Goal: Task Accomplishment & Management: Manage account settings

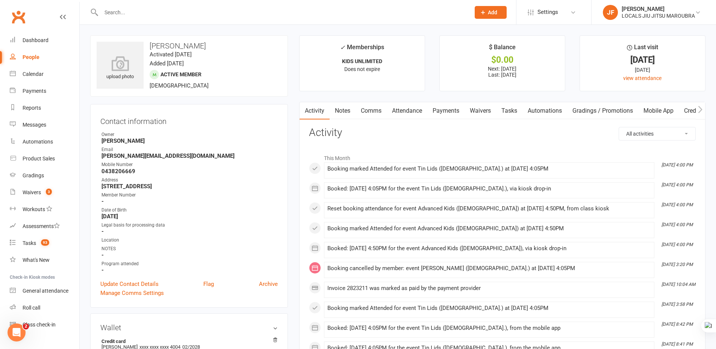
click at [208, 9] on input "text" at bounding box center [282, 12] width 366 height 11
paste input "[PERSON_NAME] [PERSON_NAME]"
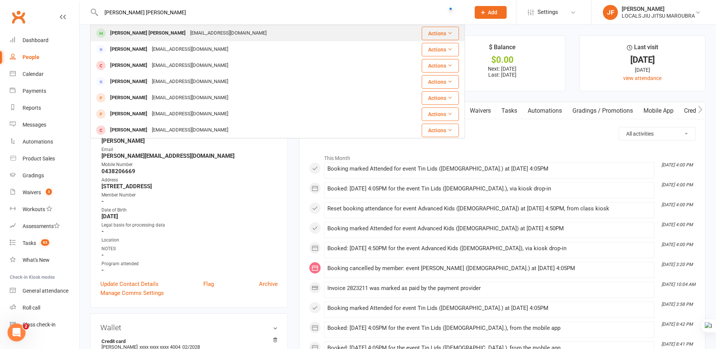
type input "[PERSON_NAME] [PERSON_NAME]"
click at [195, 34] on div "[EMAIL_ADDRESS][DOMAIN_NAME]" at bounding box center [228, 33] width 81 height 11
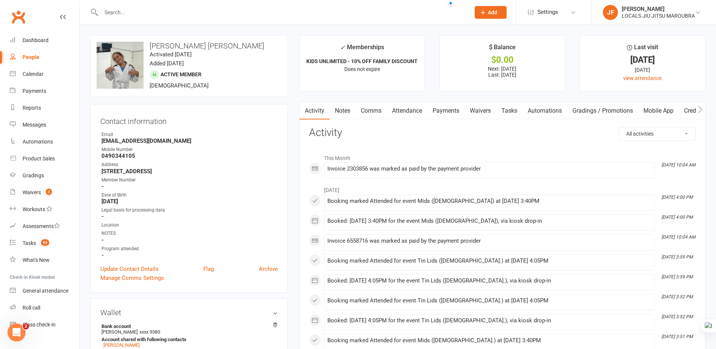
click at [437, 111] on link "Payments" at bounding box center [446, 110] width 37 height 17
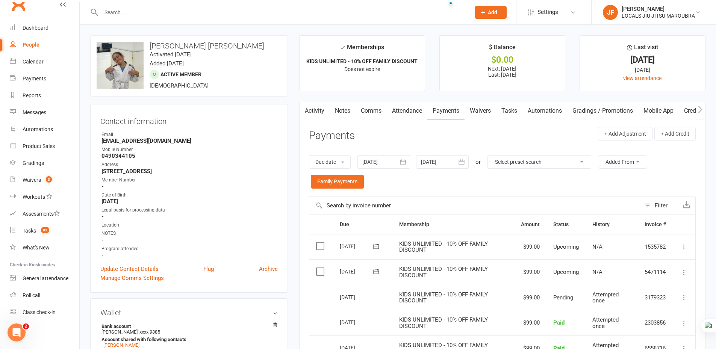
click at [491, 190] on div "Due date Due date Date paid Date failed Date settled [DATE] [DATE] Sun Mon Tue …" at bounding box center [502, 172] width 387 height 49
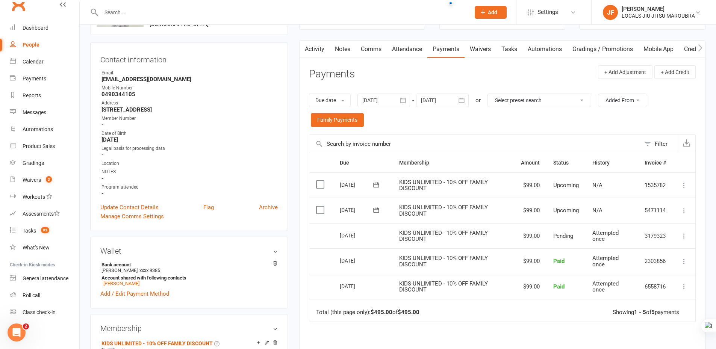
scroll to position [75, 0]
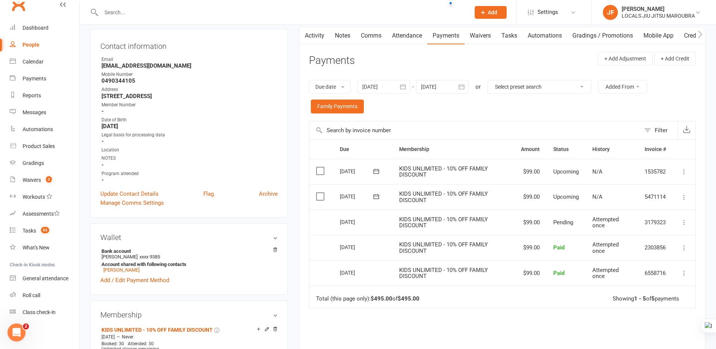
click at [459, 86] on icon "button" at bounding box center [462, 87] width 8 height 8
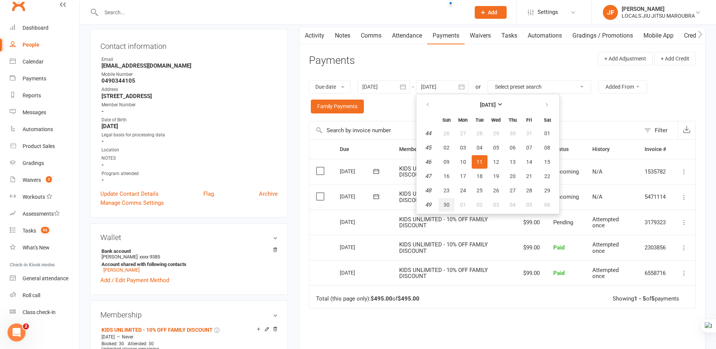
click at [446, 206] on span "30" at bounding box center [447, 205] width 6 height 6
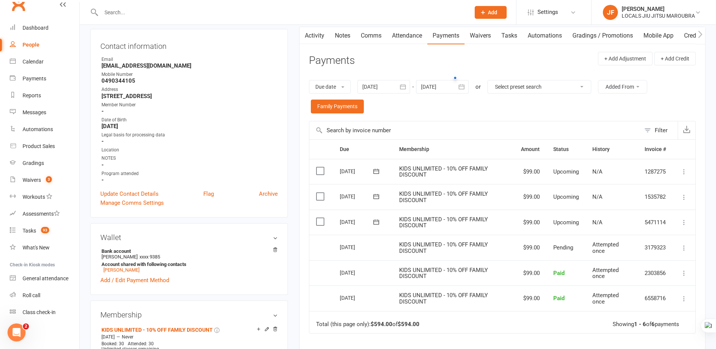
click at [469, 84] on button "button" at bounding box center [462, 87] width 14 height 14
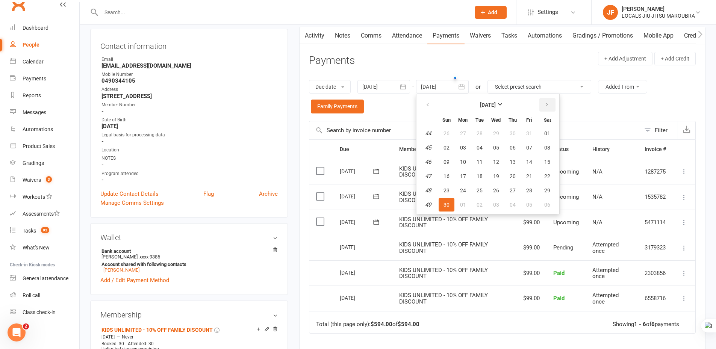
click at [543, 105] on button "button" at bounding box center [548, 105] width 16 height 14
click at [453, 188] on button "28" at bounding box center [447, 191] width 16 height 14
type input "[DATE]"
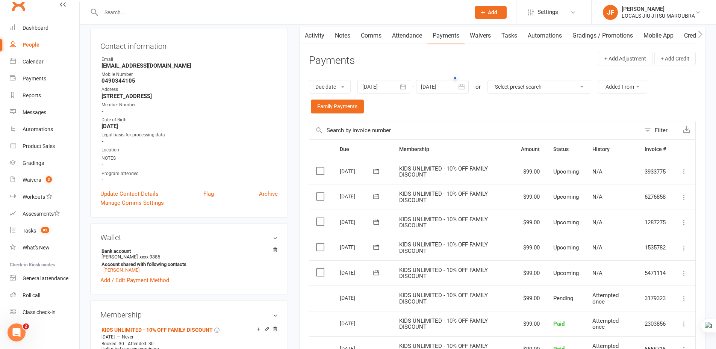
click at [685, 197] on icon at bounding box center [685, 198] width 8 height 8
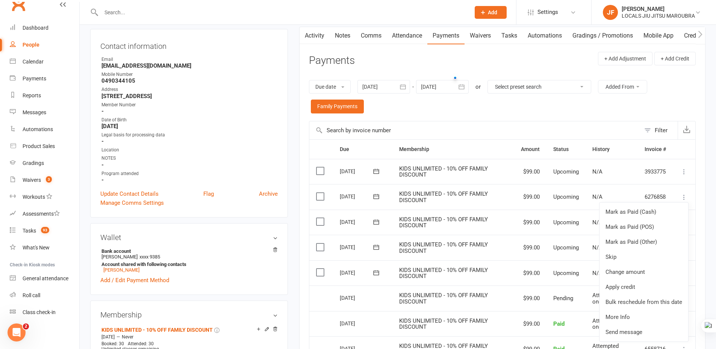
click at [514, 114] on div "Due date Due date Date paid Date failed Date settled [DATE] [DATE] Sun Mon Tue …" at bounding box center [502, 97] width 387 height 49
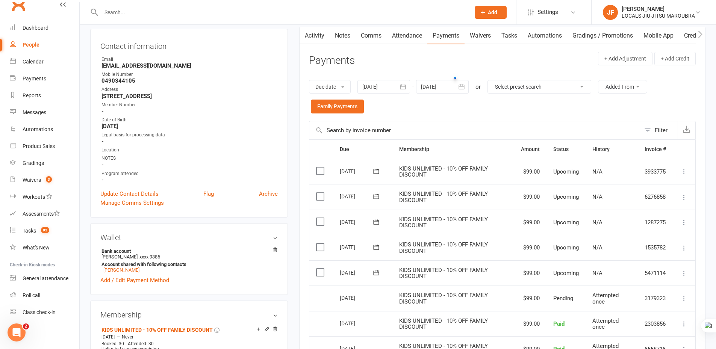
click at [455, 110] on div "Due date Due date Date paid Date failed Date settled [DATE] [DATE] Sun Mon Tue …" at bounding box center [502, 97] width 387 height 49
click at [685, 199] on icon at bounding box center [685, 198] width 8 height 8
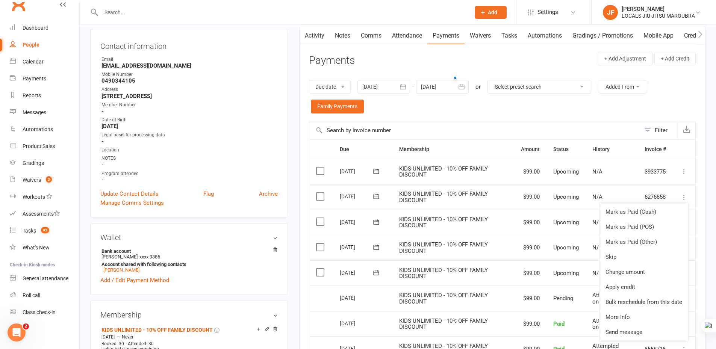
click at [470, 104] on div "Due date Due date Date paid Date failed Date settled [DATE] [DATE] Sun Mon Tue …" at bounding box center [502, 97] width 387 height 49
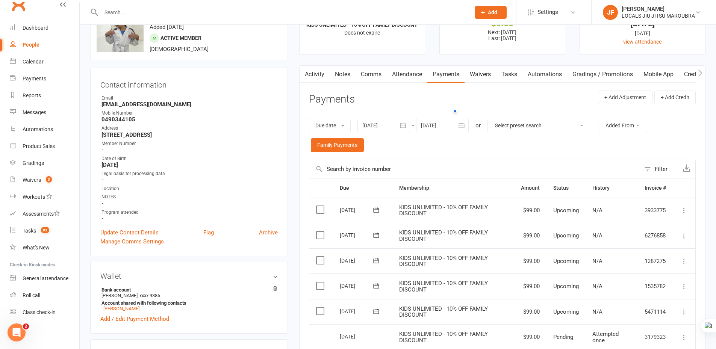
scroll to position [0, 0]
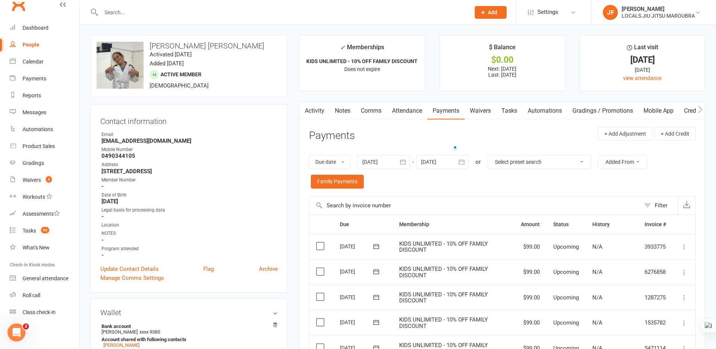
click at [464, 184] on div "Due date Due date Date paid Date failed Date settled [DATE] [DATE] Sun Mon Tue …" at bounding box center [502, 172] width 387 height 49
click at [460, 190] on div "Due date Due date Date paid Date failed Date settled [DATE] [DATE] Sun Mon Tue …" at bounding box center [502, 172] width 387 height 49
click at [422, 198] on input "text" at bounding box center [474, 206] width 331 height 18
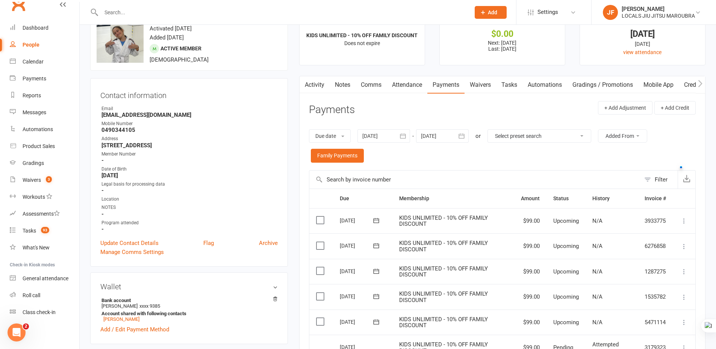
scroll to position [75, 0]
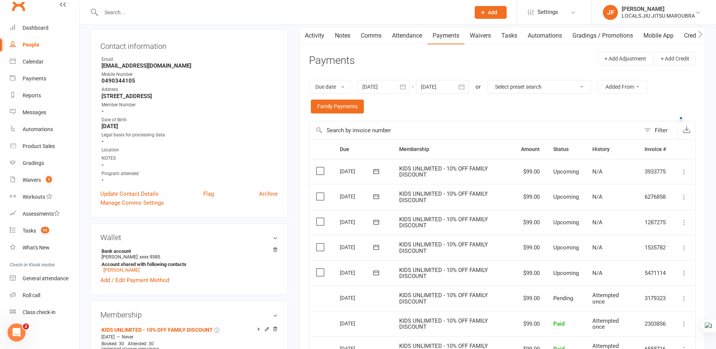
click at [470, 107] on div "Due date Due date Date paid Date failed Date settled [DATE] [DATE] Sun Mon Tue …" at bounding box center [502, 97] width 387 height 49
click at [682, 195] on icon at bounding box center [685, 198] width 8 height 8
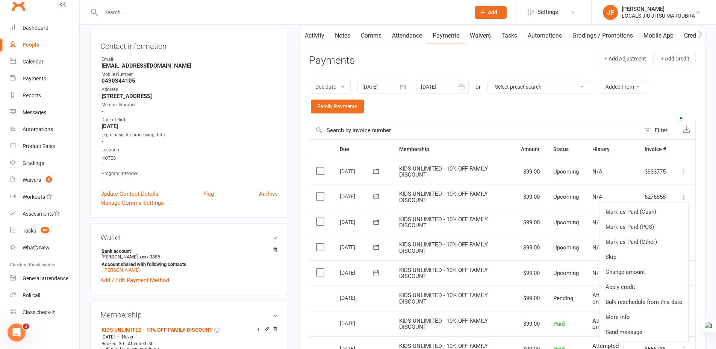
click at [682, 195] on icon at bounding box center [685, 198] width 8 height 8
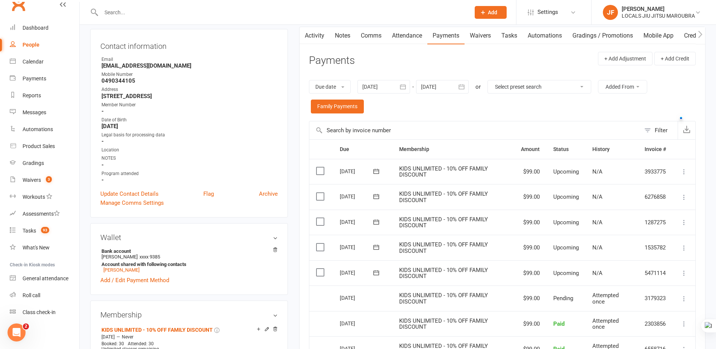
click at [563, 110] on div "Due date Due date Date paid Date failed Date settled [DATE] [DATE] Sun Mon Tue …" at bounding box center [502, 97] width 387 height 49
click at [294, 171] on main "✓ Memberships KIDS UNLIMITED - 10% OFF FAMILY DISCOUNT Does not expire $ Balanc…" at bounding box center [503, 230] width 418 height 541
click at [683, 202] on button at bounding box center [684, 197] width 9 height 9
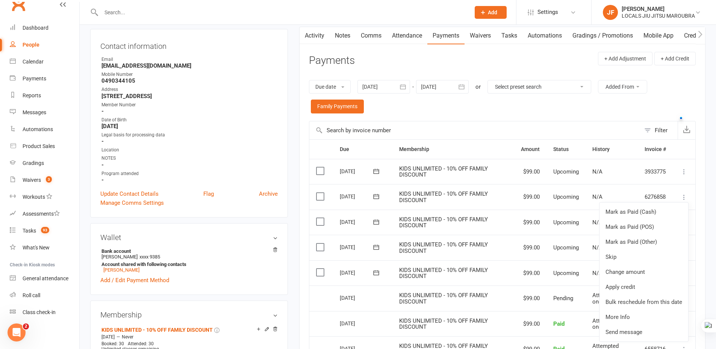
click at [513, 117] on div "Due date Due date Date paid Date failed Date settled [DATE] [DATE] Sun Mon Tue …" at bounding box center [502, 97] width 387 height 49
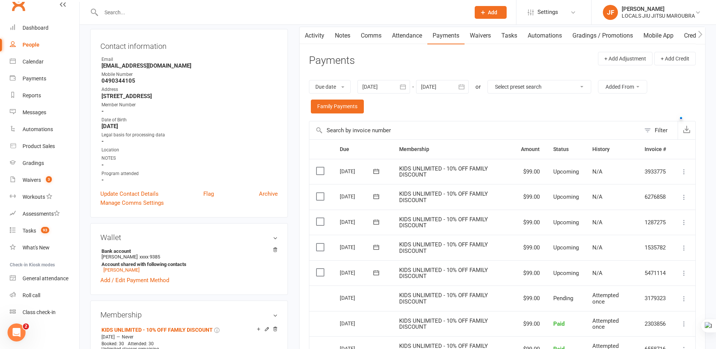
click at [684, 198] on icon at bounding box center [685, 198] width 8 height 8
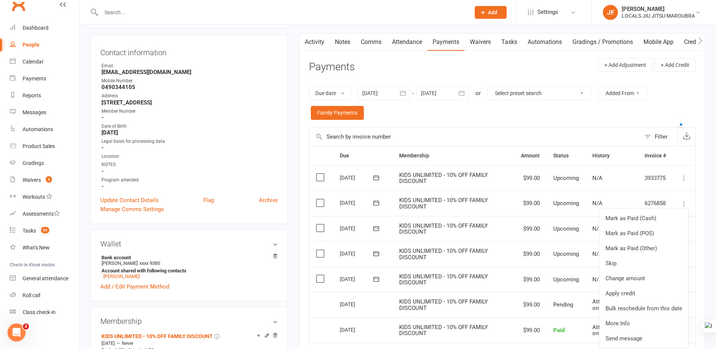
scroll to position [0, 0]
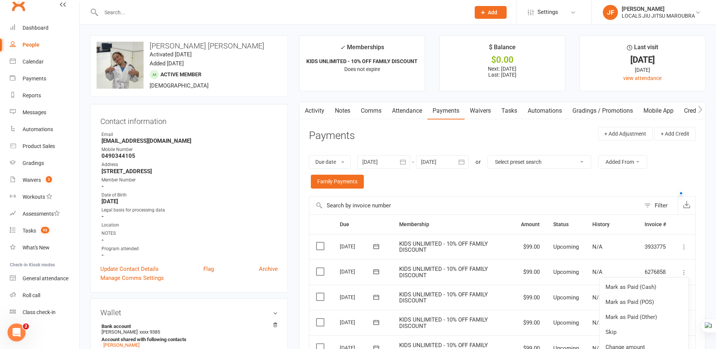
click at [685, 273] on icon at bounding box center [685, 273] width 8 height 8
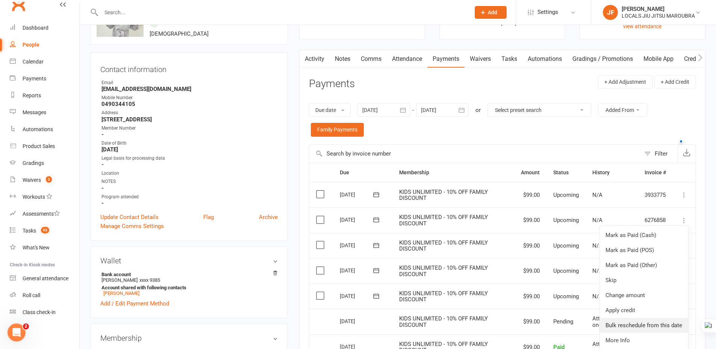
scroll to position [75, 0]
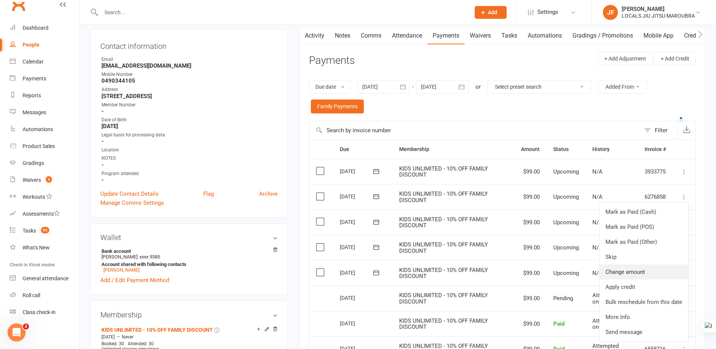
click at [641, 272] on link "Change amount" at bounding box center [644, 272] width 89 height 15
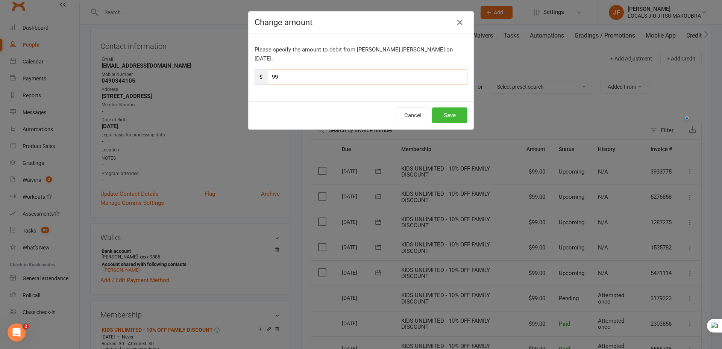
click at [299, 69] on input "99" at bounding box center [367, 77] width 200 height 16
paste input "49.5"
type input "49.5"
click at [461, 108] on button "Save" at bounding box center [449, 116] width 35 height 16
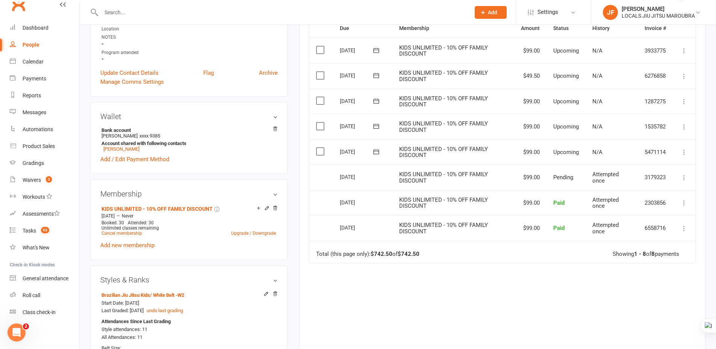
scroll to position [188, 0]
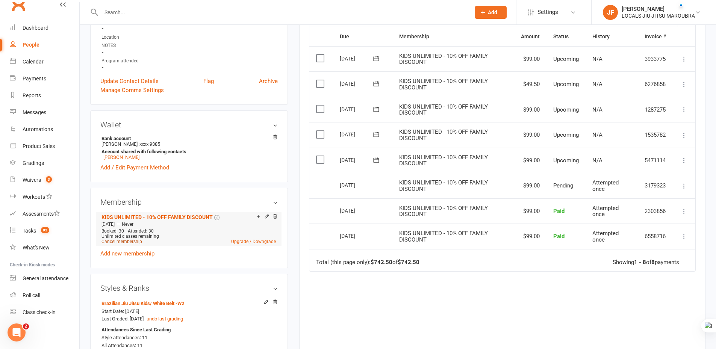
click at [126, 239] on link "Cancel membership" at bounding box center [122, 241] width 41 height 5
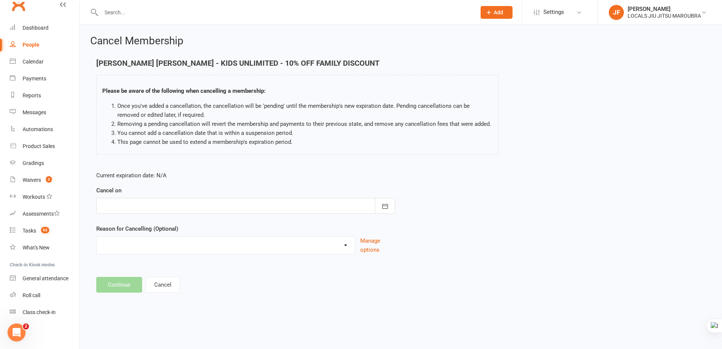
click at [167, 200] on div at bounding box center [245, 206] width 299 height 16
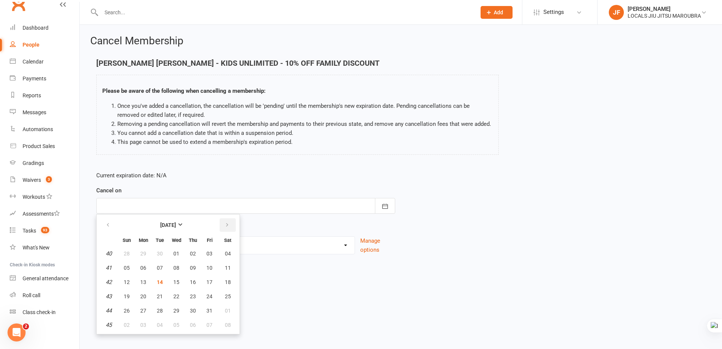
click at [223, 227] on button "button" at bounding box center [228, 225] width 16 height 14
click at [211, 267] on span "12" at bounding box center [209, 268] width 6 height 6
type input "[DATE]"
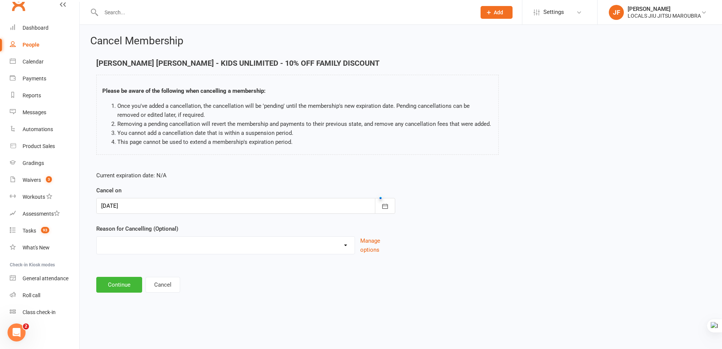
click at [208, 245] on select "Downgrade Financial Holiday Injury Lost motivation Relocation Schedule school c…" at bounding box center [226, 244] width 258 height 15
select select "9"
click at [97, 246] on select "Downgrade Financial Holiday Injury Lost motivation Relocation Schedule school c…" at bounding box center [226, 244] width 258 height 15
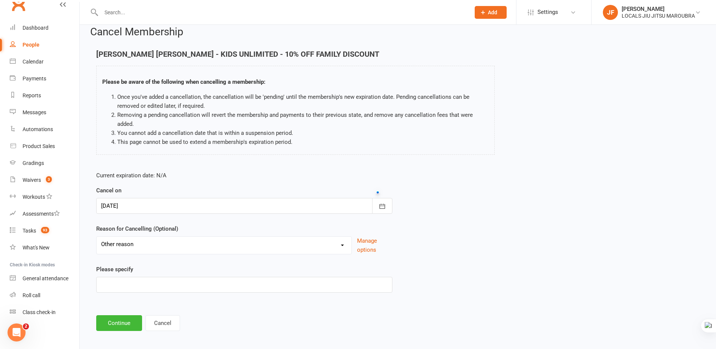
scroll to position [14, 0]
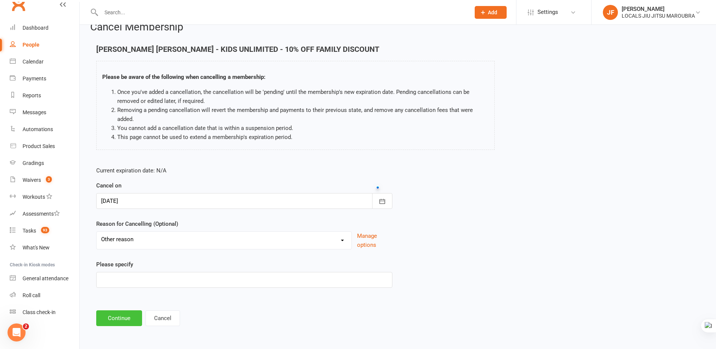
click at [111, 321] on button "Continue" at bounding box center [119, 319] width 46 height 16
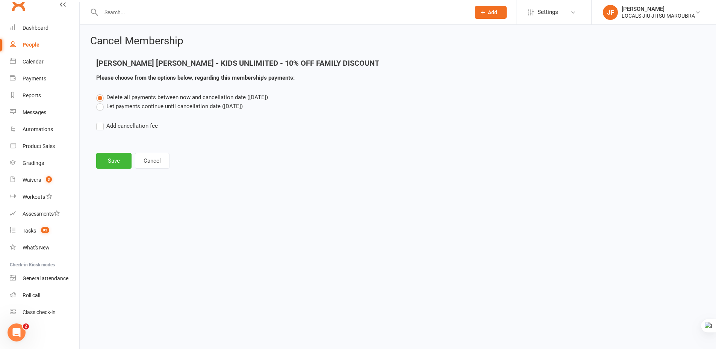
scroll to position [0, 0]
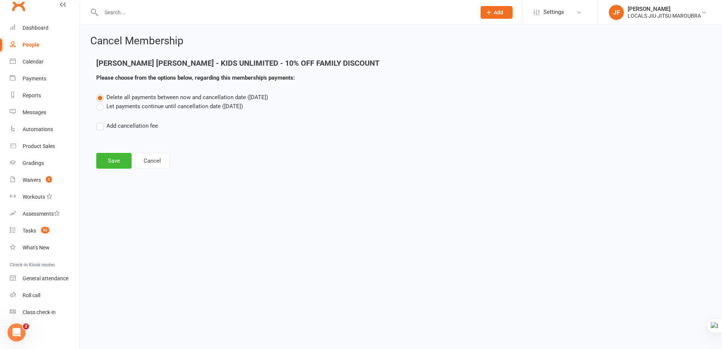
click at [175, 105] on label "Let payments continue until cancellation date ([DATE])" at bounding box center [169, 106] width 147 height 9
click at [101, 102] on input "Let payments continue until cancellation date ([DATE])" at bounding box center [98, 102] width 5 height 0
click at [113, 163] on button "Save" at bounding box center [113, 161] width 35 height 16
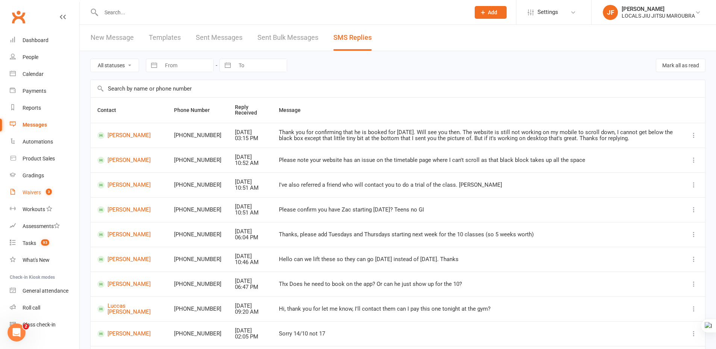
click at [40, 192] on div "Waivers" at bounding box center [32, 193] width 18 height 6
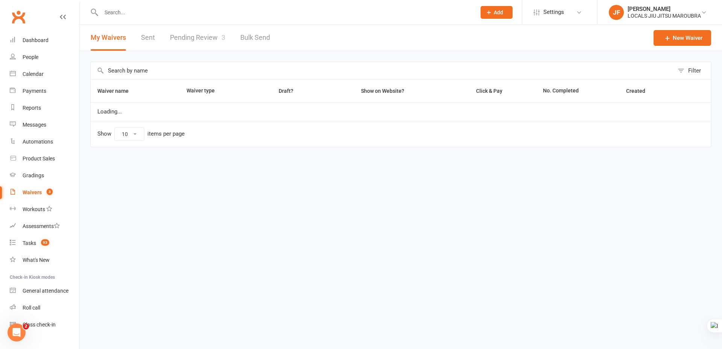
select select "100"
click at [194, 32] on link "Pending Review 3" at bounding box center [197, 38] width 55 height 26
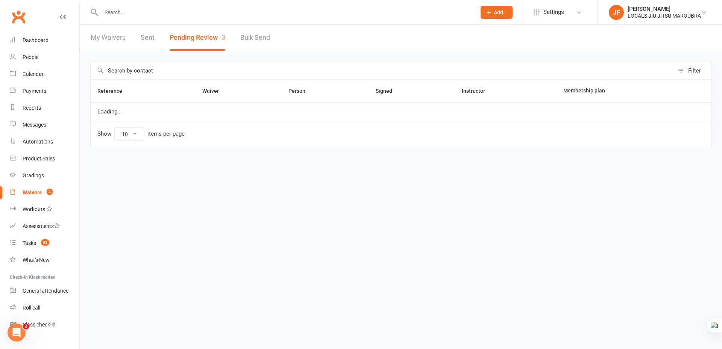
select select "50"
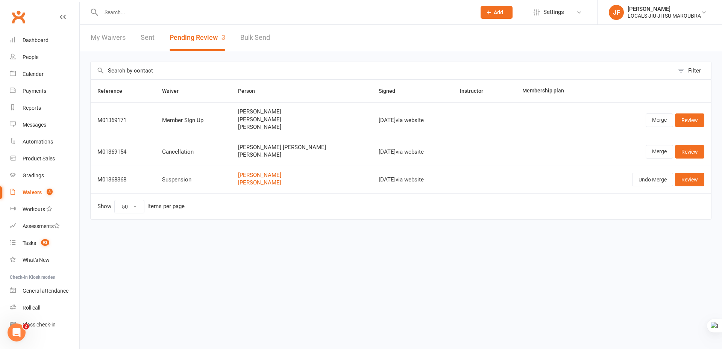
click at [409, 252] on html "Prospect Member Non-attending contact Class / event Appointment Grading event T…" at bounding box center [361, 126] width 722 height 252
click at [396, 246] on html "Prospect Member Non-attending contact Class / event Appointment Grading event T…" at bounding box center [361, 126] width 722 height 252
click at [445, 226] on div "Reference Waiver Person Signed Instructor Membership plan M01369171 Member Sign…" at bounding box center [400, 154] width 621 height 151
drag, startPoint x: 292, startPoint y: 158, endPoint x: 322, endPoint y: 158, distance: 30.5
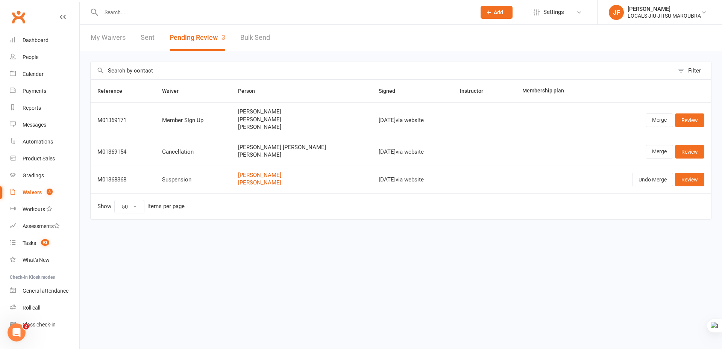
click at [322, 158] on tr "M01369154 Cancellation Fernanda de Faria Lopes Fernanda Lopes Oct 13, 2025 via …" at bounding box center [401, 152] width 620 height 28
click at [415, 252] on html "Prospect Member Non-attending contact Class / event Appointment Grading event T…" at bounding box center [361, 126] width 722 height 252
click at [243, 252] on html "Prospect Member Non-attending contact Class / event Appointment Grading event T…" at bounding box center [361, 126] width 722 height 252
drag, startPoint x: 96, startPoint y: 153, endPoint x: 139, endPoint y: 150, distance: 43.4
click at [139, 150] on td "M01369154" at bounding box center [123, 152] width 65 height 28
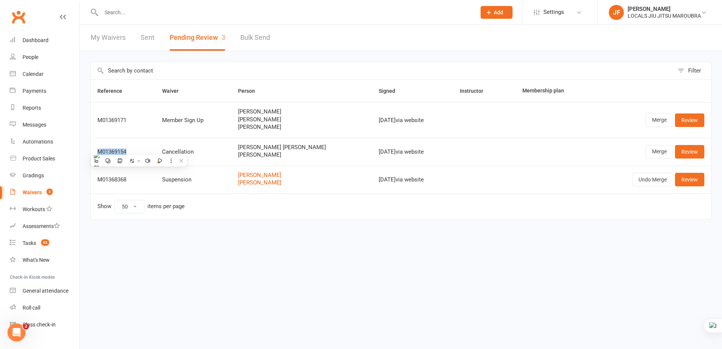
copy div "M01369154"
click at [281, 252] on html "Prospect Member Non-attending contact Class / event Appointment Grading event T…" at bounding box center [361, 126] width 722 height 252
drag, startPoint x: 158, startPoint y: 154, endPoint x: 196, endPoint y: 152, distance: 38.4
click at [196, 152] on td "Cancellation" at bounding box center [193, 152] width 76 height 28
copy div "Cancellation"
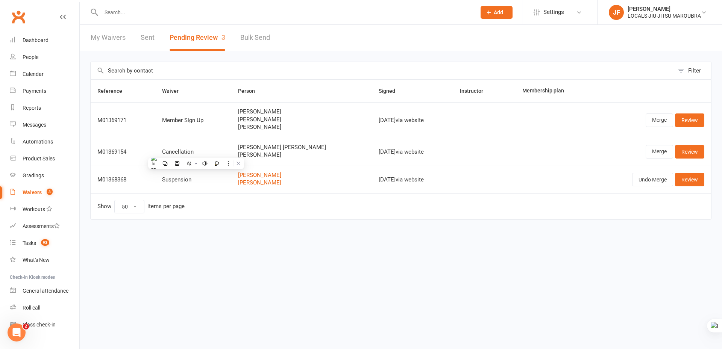
drag, startPoint x: 256, startPoint y: 275, endPoint x: 259, endPoint y: 232, distance: 43.7
click at [256, 252] on html "Prospect Member Non-attending contact Class / event Appointment Grading event T…" at bounding box center [361, 126] width 722 height 252
copy span "Fernanda Lopes"
drag, startPoint x: 241, startPoint y: 153, endPoint x: 282, endPoint y: 156, distance: 41.9
click at [282, 156] on span "Fernanda Lopes" at bounding box center [301, 155] width 127 height 6
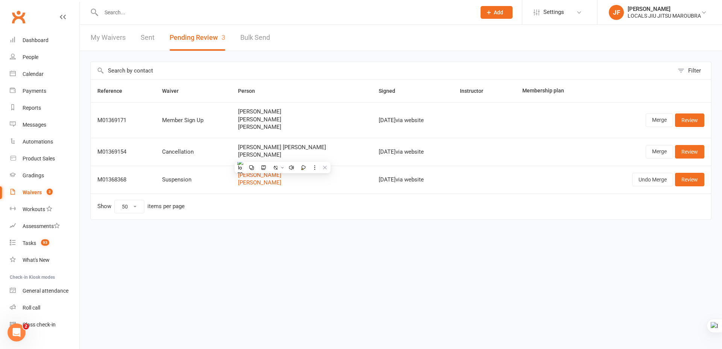
click at [331, 252] on html "Prospect Member Non-attending contact Class / event Appointment Grading event T…" at bounding box center [361, 126] width 722 height 252
copy div "Oct 13, 2025"
drag, startPoint x: 344, startPoint y: 152, endPoint x: 379, endPoint y: 147, distance: 34.9
click at [379, 147] on td "Oct 13, 2025 via website" at bounding box center [412, 152] width 81 height 28
click at [393, 252] on html "Prospect Member Non-attending contact Class / event Appointment Grading event T…" at bounding box center [361, 126] width 722 height 252
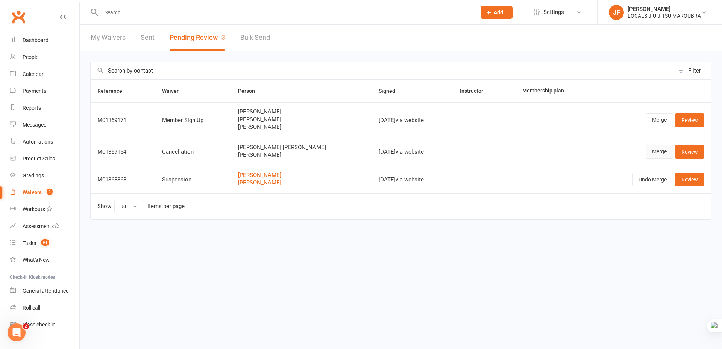
click at [650, 155] on link "Merge" at bounding box center [659, 152] width 27 height 14
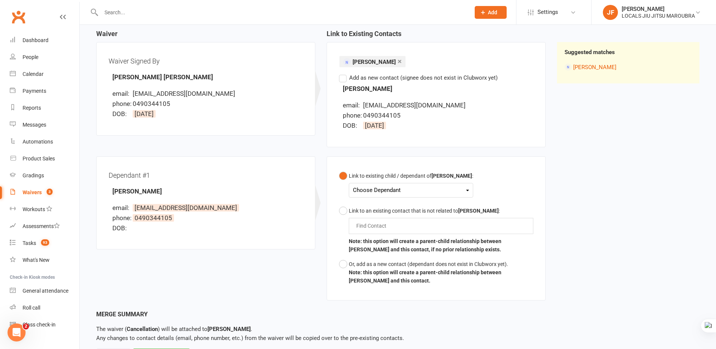
scroll to position [38, 0]
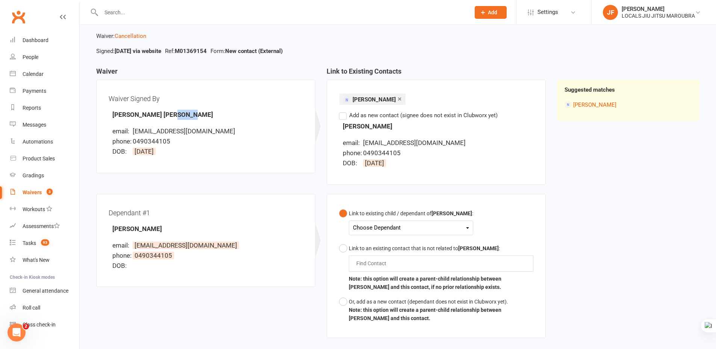
drag, startPoint x: 165, startPoint y: 114, endPoint x: 184, endPoint y: 114, distance: 18.8
click at [184, 114] on div "Waiver Signed By Fernanda de Faria Lopes email: lelezenha@hotmail.com phone: 04…" at bounding box center [206, 126] width 194 height 69
copy strong "Lopes"
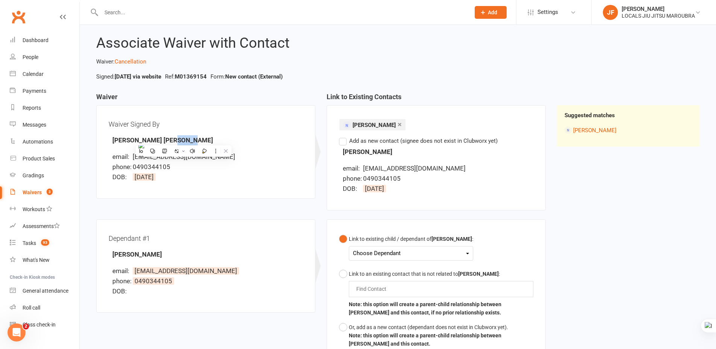
scroll to position [0, 0]
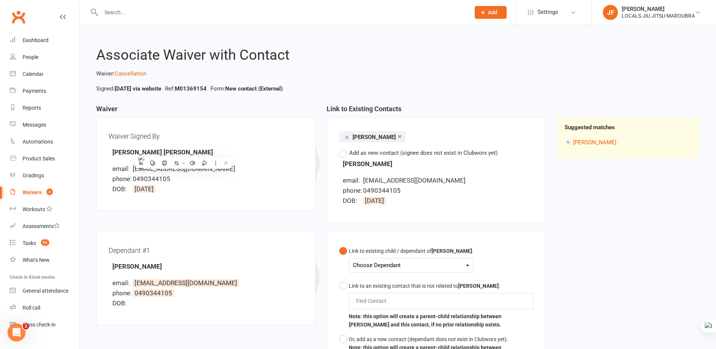
drag, startPoint x: 611, startPoint y: 234, endPoint x: 597, endPoint y: 235, distance: 13.9
click at [610, 235] on div "Waiver Waiver Signed By Fernanda de Faria Lopes email: lelezenha@hotmail.com ph…" at bounding box center [398, 245] width 615 height 280
drag, startPoint x: 118, startPoint y: 152, endPoint x: 182, endPoint y: 144, distance: 64.4
click at [182, 144] on div "Waiver Signed By Fernanda de Faria Lopes email: lelezenha@hotmail.com phone: 04…" at bounding box center [206, 164] width 194 height 69
copy strong "[PERSON_NAME] [PERSON_NAME]"
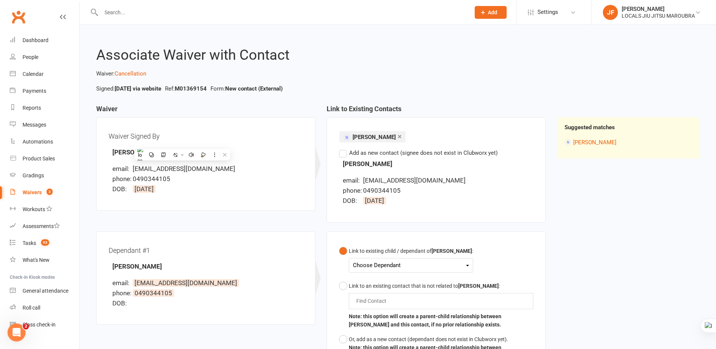
click at [576, 229] on div "Waiver Waiver Signed By Fernanda de Faria Lopes email: lelezenha@hotmail.com ph…" at bounding box center [398, 245] width 615 height 280
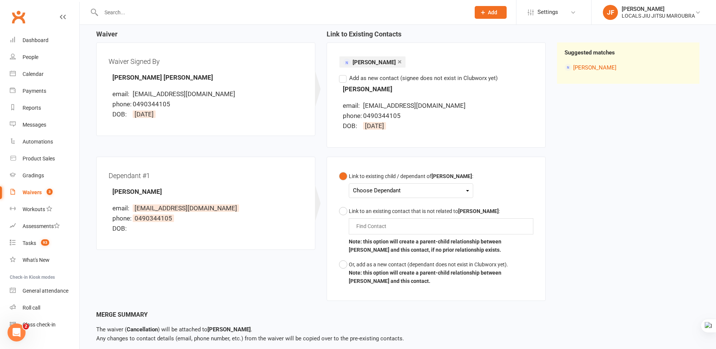
scroll to position [75, 0]
click at [391, 190] on div "Choose Dependant" at bounding box center [411, 190] width 116 height 10
click at [399, 208] on link "[PERSON_NAME] [PERSON_NAME]" at bounding box center [413, 208] width 121 height 16
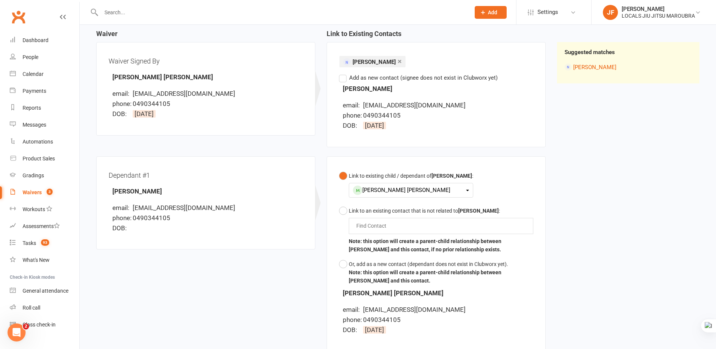
click at [591, 215] on div "Waiver Waiver Signed By Fernanda de Faria Lopes email: lelezenha@hotmail.com ph…" at bounding box center [398, 195] width 615 height 331
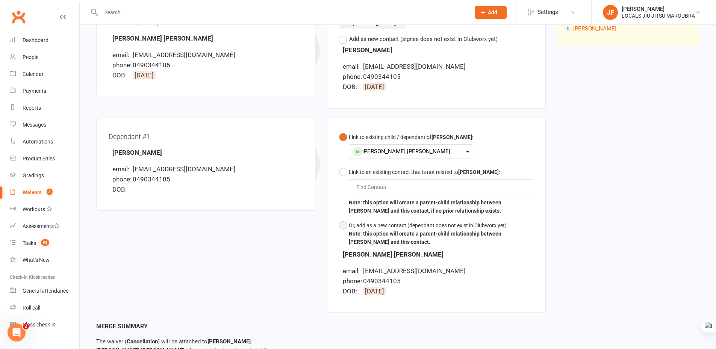
scroll to position [174, 0]
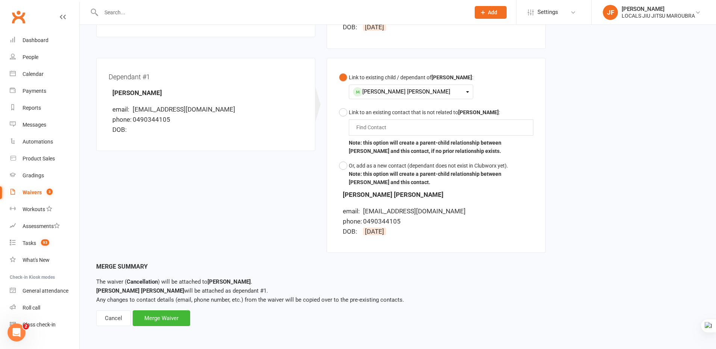
click at [273, 208] on div "Dependant #1 Fernanda Lopes email: lelezenha@hotmail.com phone: 0490344105 DOB:…" at bounding box center [321, 160] width 461 height 205
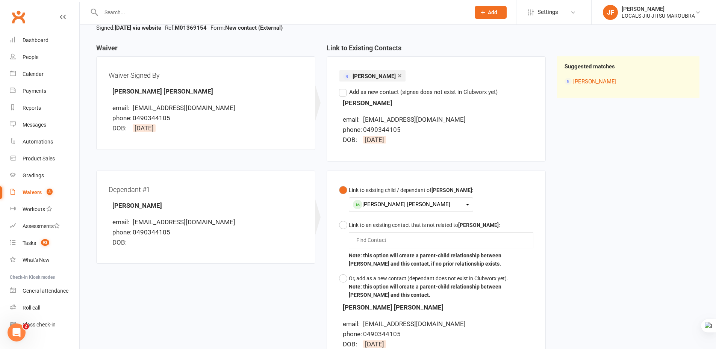
click at [610, 239] on div "Waiver Waiver Signed By Fernanda de Faria Lopes email: lelezenha@hotmail.com ph…" at bounding box center [398, 209] width 615 height 331
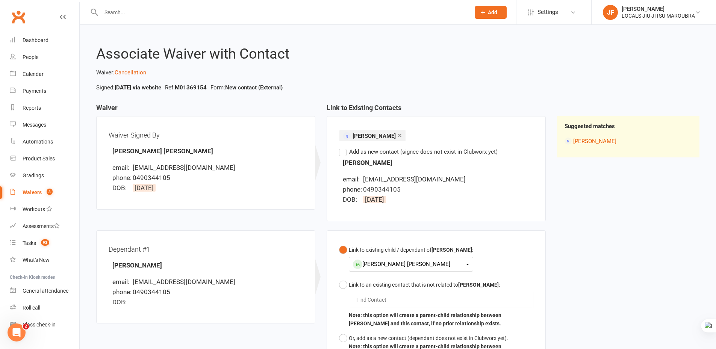
scroll to position [0, 0]
click at [610, 239] on div "Waiver Waiver Signed By Fernanda de Faria Lopes email: lelezenha@hotmail.com ph…" at bounding box center [398, 270] width 615 height 331
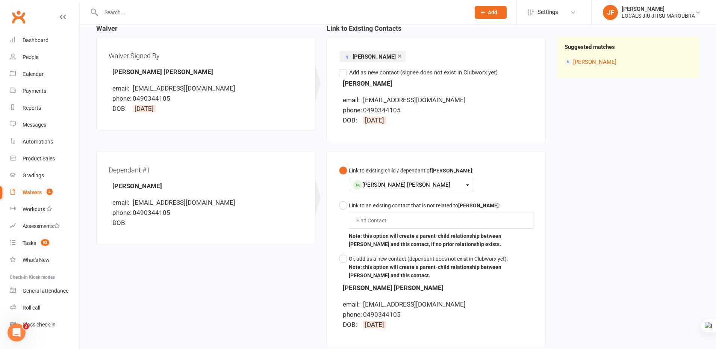
scroll to position [61, 0]
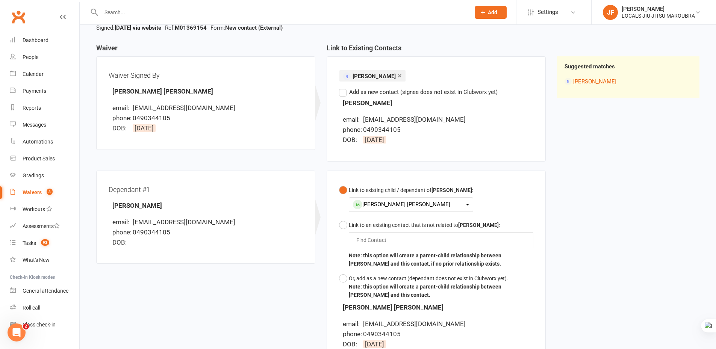
click at [248, 291] on div "Dependant #1 Fernanda Lopes email: lelezenha@hotmail.com phone: 0490344105 DOB:…" at bounding box center [321, 273] width 461 height 205
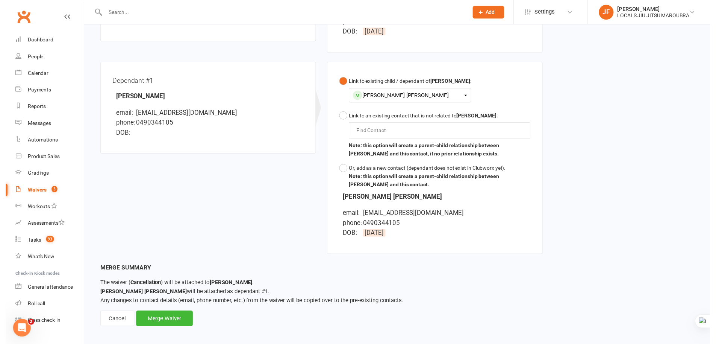
scroll to position [174, 0]
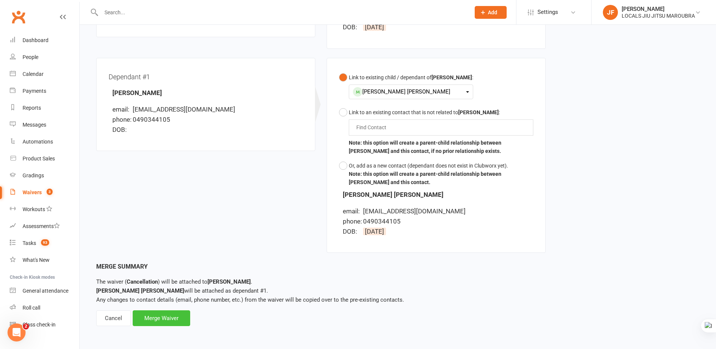
click at [184, 319] on div "Merge Waiver" at bounding box center [162, 319] width 58 height 16
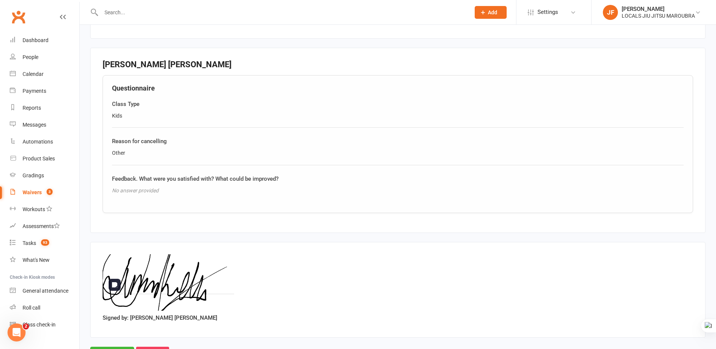
scroll to position [634, 0]
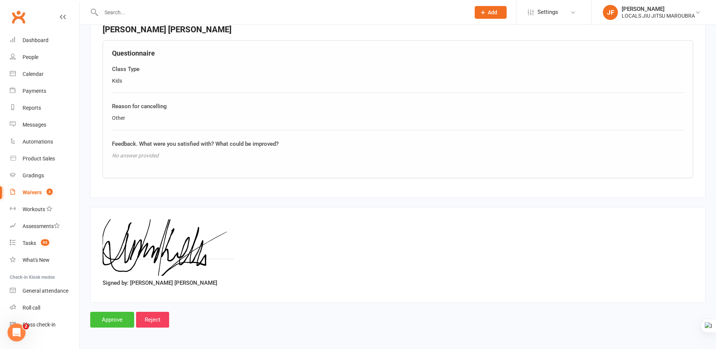
click at [111, 321] on input "Approve" at bounding box center [112, 320] width 44 height 16
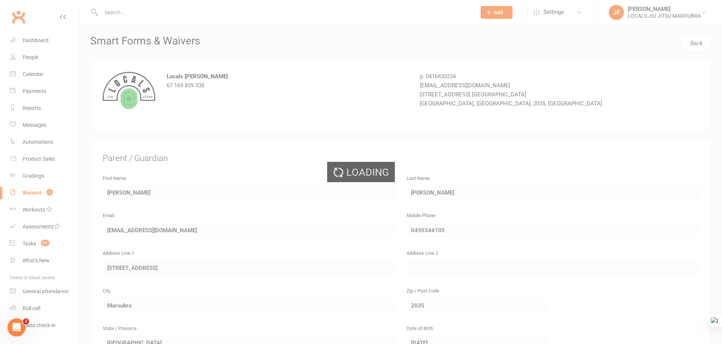
select select "50"
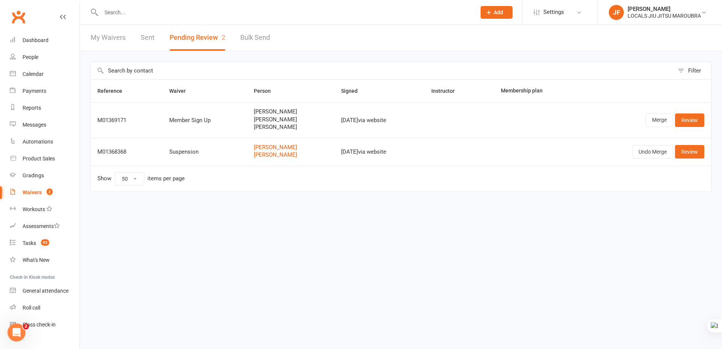
click at [240, 224] on html "Prospect Member Non-attending contact Class / event Appointment Grading event T…" at bounding box center [361, 112] width 722 height 224
copy div "M01369171"
drag, startPoint x: 97, startPoint y: 122, endPoint x: 138, endPoint y: 123, distance: 41.0
click at [138, 123] on div "M01369171" at bounding box center [126, 120] width 58 height 6
copy div "Alice Orliac Camille Orliac"
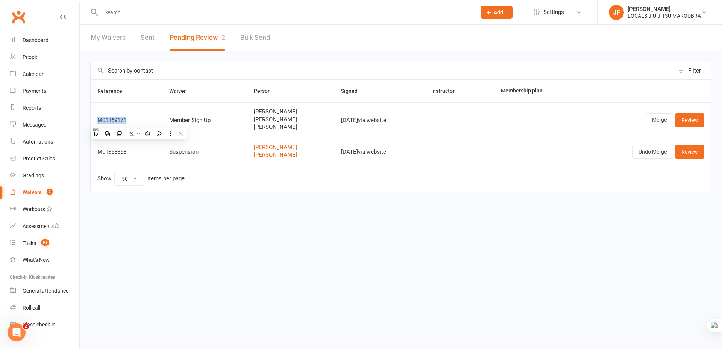
drag, startPoint x: 256, startPoint y: 120, endPoint x: 285, endPoint y: 128, distance: 29.9
click at [285, 128] on td "Martin Orliac Alice Orliac Camille Orliac" at bounding box center [290, 120] width 87 height 36
click at [252, 224] on html "Prospect Member Non-attending contact Class / event Appointment Grading event T…" at bounding box center [361, 112] width 722 height 224
copy span "Camille Orliac"
drag, startPoint x: 243, startPoint y: 129, endPoint x: 293, endPoint y: 128, distance: 50.0
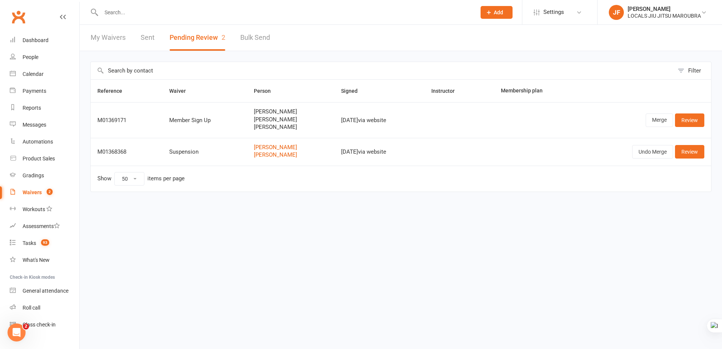
click at [293, 128] on td "Martin Orliac Alice Orliac Camille Orliac" at bounding box center [290, 120] width 87 height 36
click at [255, 200] on div "Reference Waiver Person Signed Instructor Membership plan M01369171 Member Sign…" at bounding box center [400, 140] width 621 height 123
copy span "Alice Orliac"
drag, startPoint x: 247, startPoint y: 121, endPoint x: 279, endPoint y: 119, distance: 31.7
click at [279, 119] on td "Martin Orliac Alice Orliac Camille Orliac" at bounding box center [290, 120] width 87 height 36
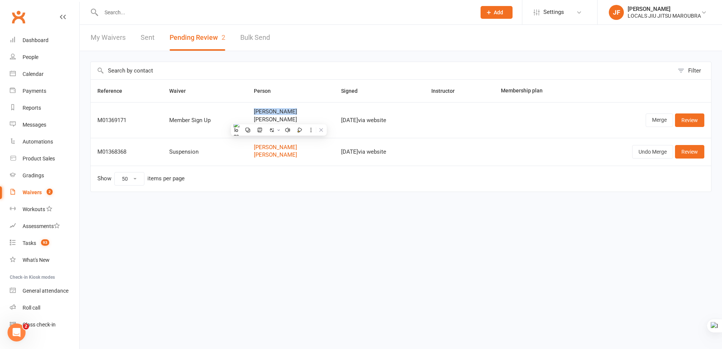
drag, startPoint x: 246, startPoint y: 113, endPoint x: 264, endPoint y: 16, distance: 99.0
click at [285, 106] on td "Martin Orliac Alice Orliac Camille Orliac" at bounding box center [290, 120] width 87 height 36
click at [475, 223] on html "Prospect Member Non-attending contact Class / event Appointment Grading event T…" at bounding box center [361, 112] width 722 height 224
click at [681, 120] on link "Review" at bounding box center [689, 121] width 29 height 14
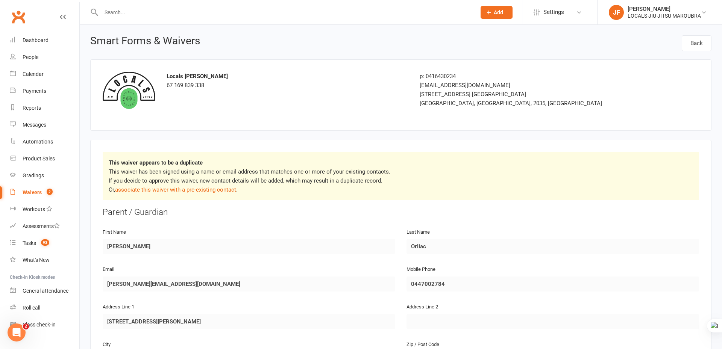
select select "50"
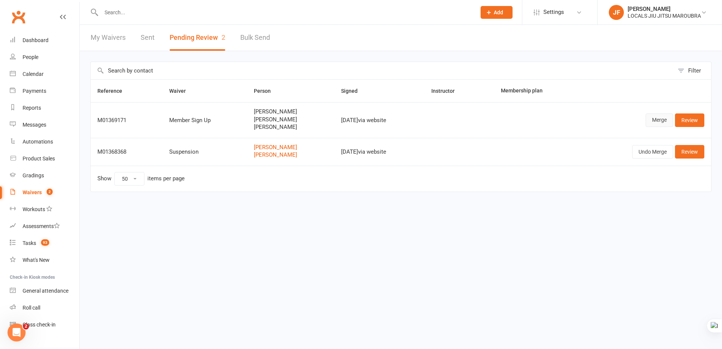
click at [661, 124] on link "Merge" at bounding box center [659, 121] width 27 height 14
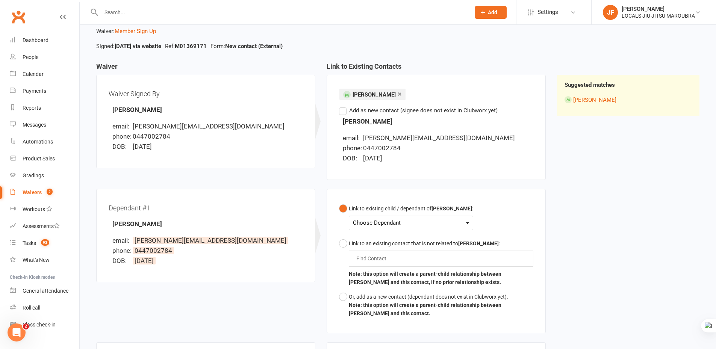
scroll to position [38, 0]
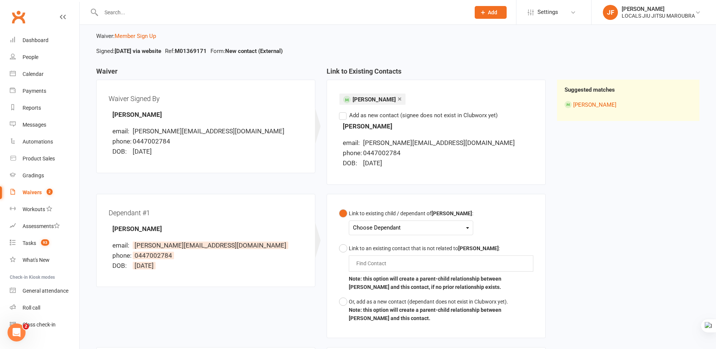
click at [410, 231] on div "Choose Dependant" at bounding box center [411, 228] width 116 height 10
click at [410, 244] on link "Alice Orliac" at bounding box center [390, 246] width 74 height 16
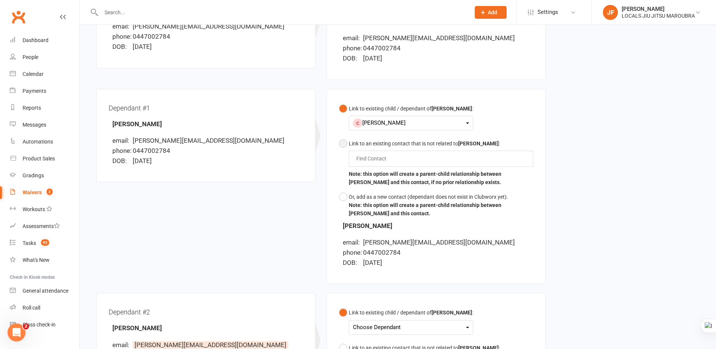
scroll to position [188, 0]
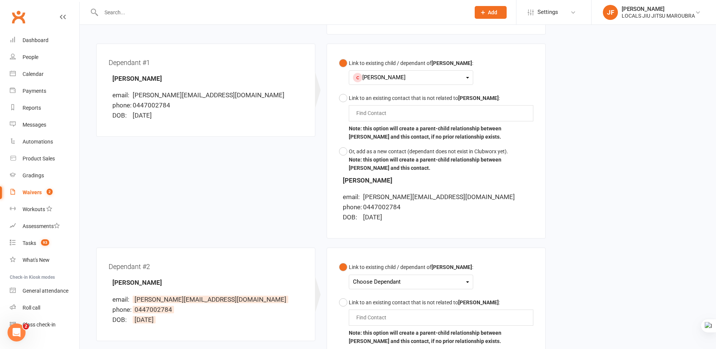
click at [416, 278] on div "Choose Dependant" at bounding box center [411, 282] width 116 height 10
click at [410, 312] on link "Camille Orliac" at bounding box center [390, 316] width 74 height 16
click at [561, 258] on div "Waiver Waiver Signed By Martin Orliac email: martin.orliac@gmail.com phone: 044…" at bounding box center [398, 184] width 615 height 535
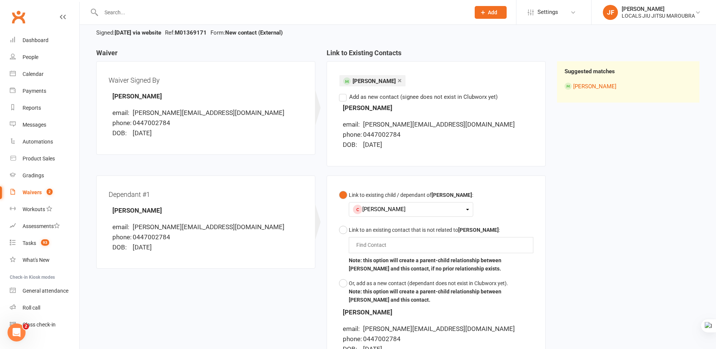
scroll to position [0, 0]
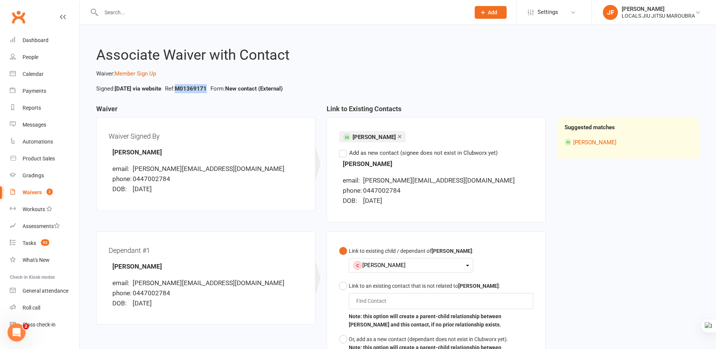
drag, startPoint x: 195, startPoint y: 89, endPoint x: 223, endPoint y: 86, distance: 28.0
click at [207, 86] on strong "M01369171" at bounding box center [191, 88] width 32 height 7
click at [283, 86] on strong "New contact (External)" at bounding box center [254, 88] width 58 height 7
drag, startPoint x: 117, startPoint y: 89, endPoint x: 278, endPoint y: 6, distance: 181.6
click at [126, 89] on strong "Oct 14, 2025 via website" at bounding box center [138, 88] width 47 height 7
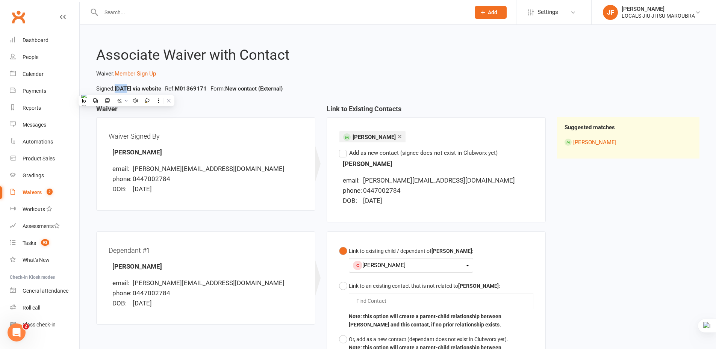
click at [122, 88] on strong "Oct 14, 2025 via website" at bounding box center [138, 88] width 47 height 7
drag, startPoint x: 117, startPoint y: 88, endPoint x: 147, endPoint y: 87, distance: 30.5
click at [147, 87] on strong "Oct 14, 2025 via website" at bounding box center [138, 88] width 47 height 7
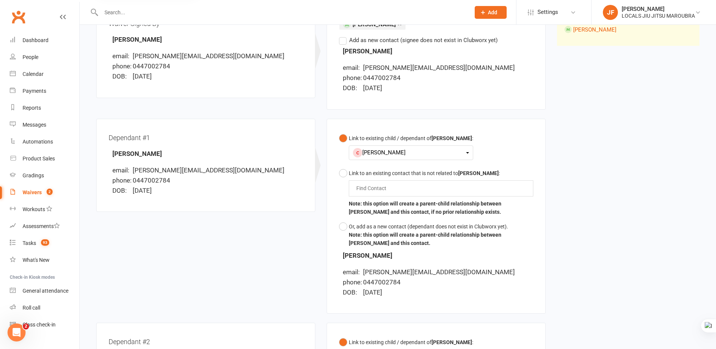
click at [618, 193] on div "Waiver Waiver Signed By Martin Orliac email: martin.orliac@gmail.com phone: 044…" at bounding box center [398, 259] width 615 height 535
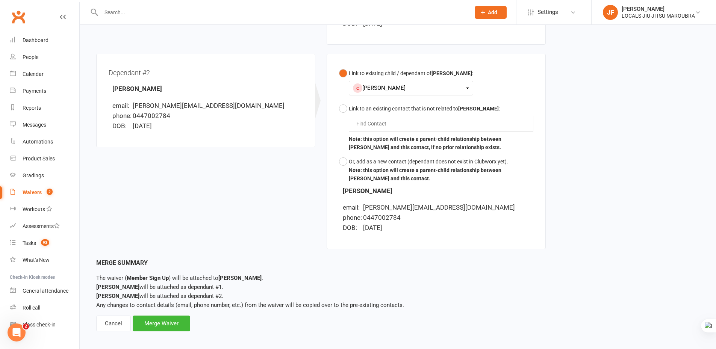
scroll to position [387, 0]
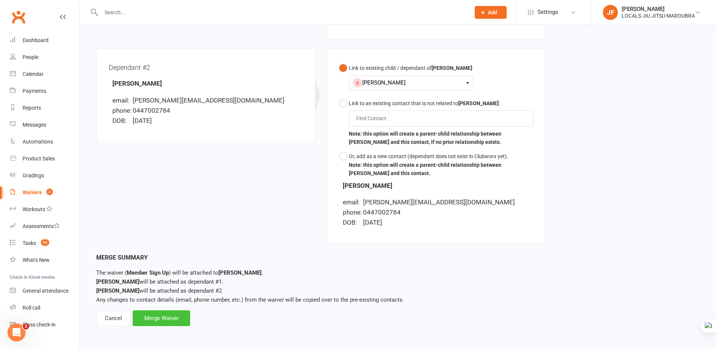
click at [188, 321] on div "Merge Waiver" at bounding box center [162, 319] width 58 height 16
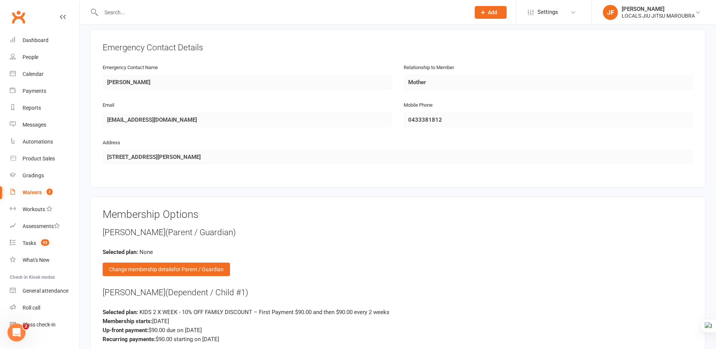
scroll to position [940, 0]
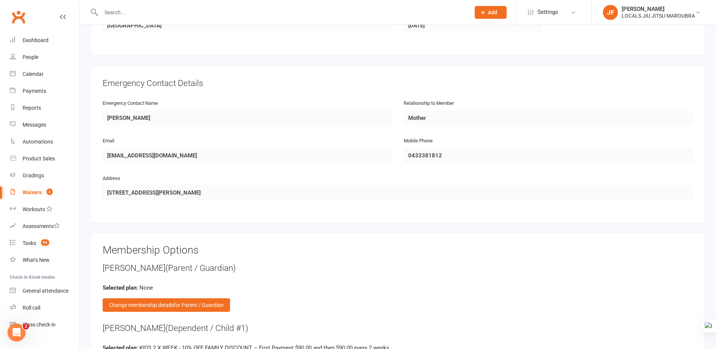
click at [316, 271] on div "Martin Orliac (Parent / Guardian)" at bounding box center [398, 268] width 591 height 12
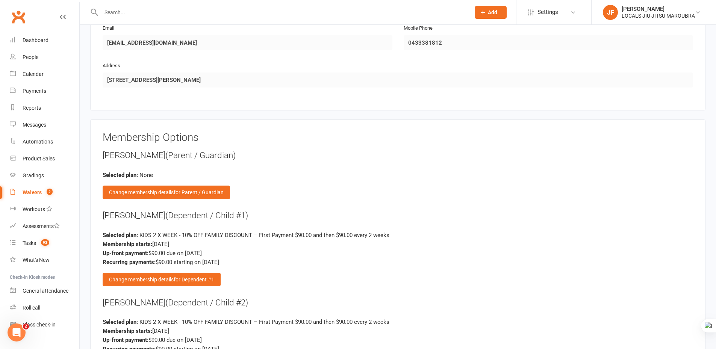
click at [305, 148] on div "Membership Options Martin Orliac (Parent / Guardian) Selected plan: None Change…" at bounding box center [398, 258] width 591 height 252
drag, startPoint x: 625, startPoint y: 232, endPoint x: 577, endPoint y: 232, distance: 48.1
click at [626, 232] on div "Selected plan: KIDS 2 X WEEK - 10% OFF FAMILY DISCOUNT – First Payment $90.00 a…" at bounding box center [398, 235] width 591 height 9
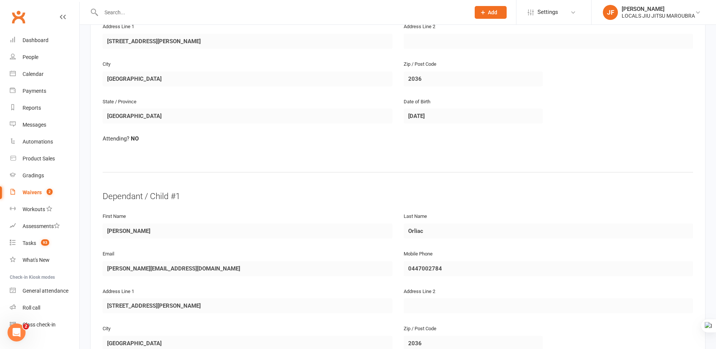
scroll to position [226, 0]
click at [24, 248] on link "Tasks 93" at bounding box center [45, 243] width 70 height 17
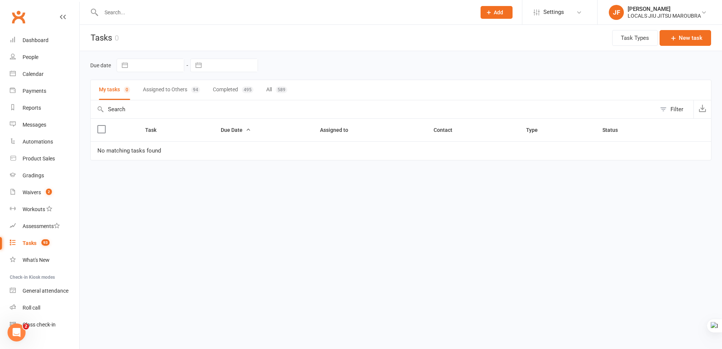
click at [226, 90] on button "Completed 495" at bounding box center [233, 90] width 41 height 20
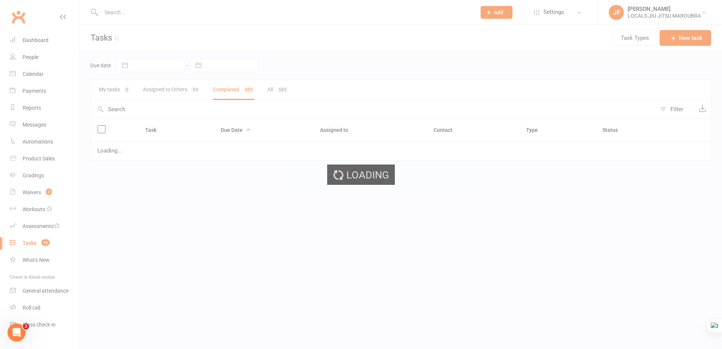
select select "finished"
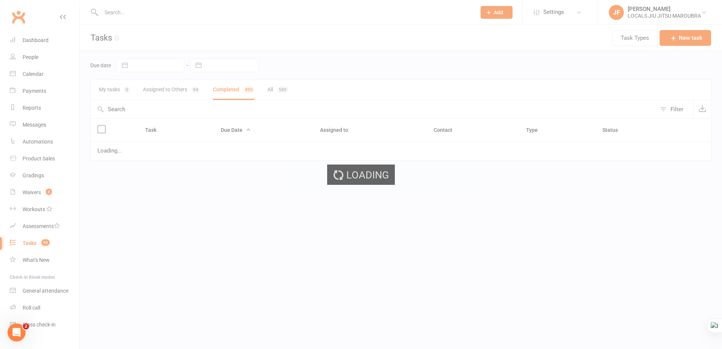
select select "finished"
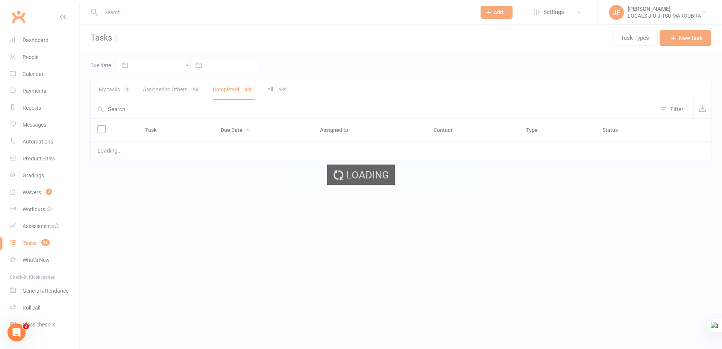
select select "finished"
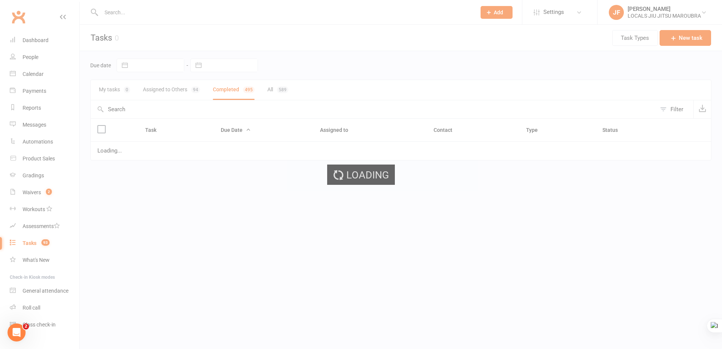
select select "finished"
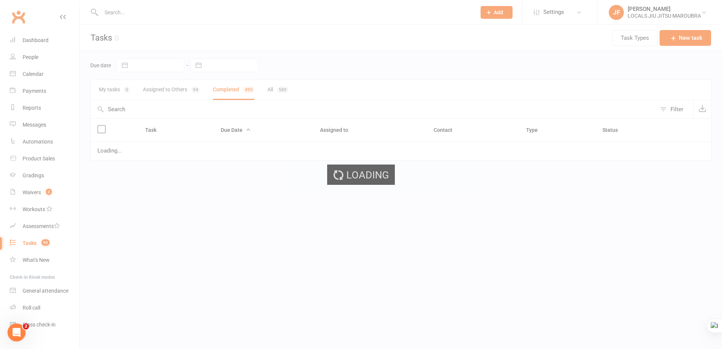
select select "finished"
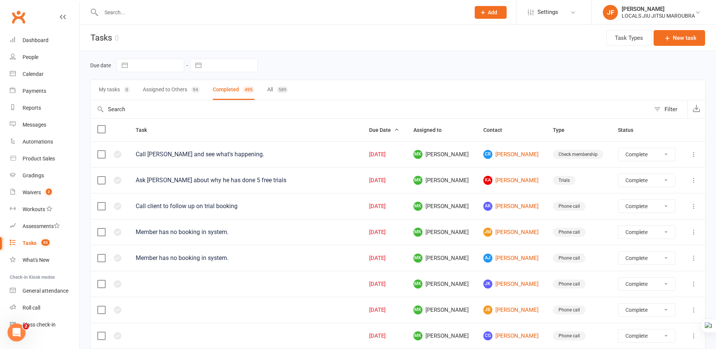
select select "finished"
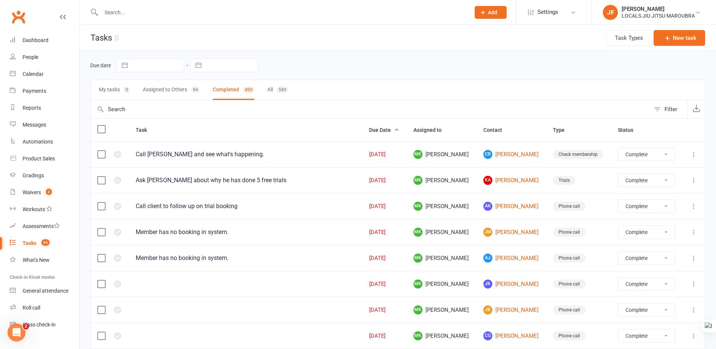
select select "finished"
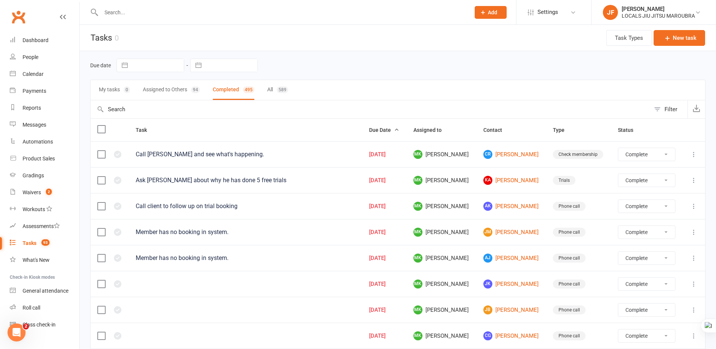
select select "finished"
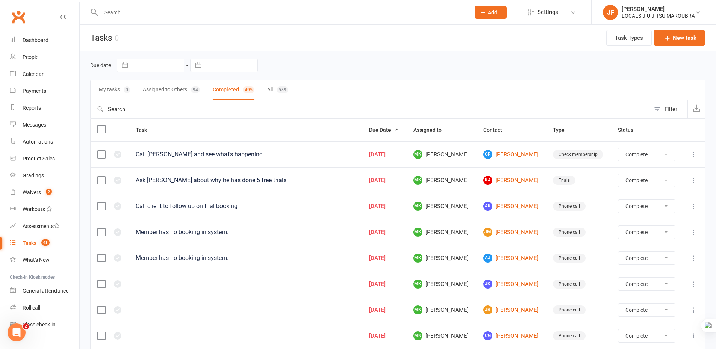
select select "finished"
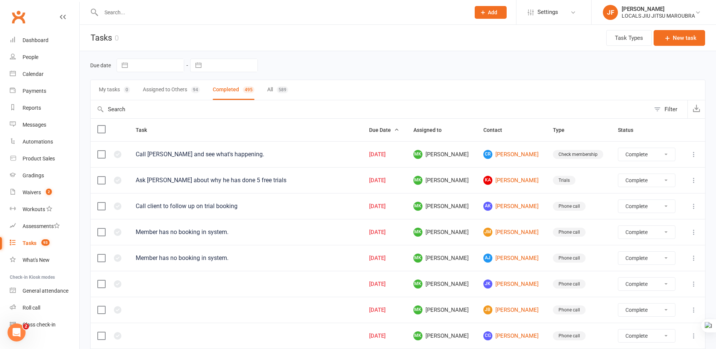
select select "finished"
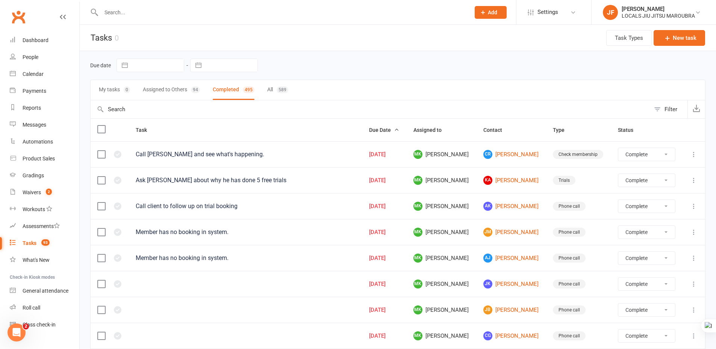
click at [163, 89] on button "Assigned to Others 94" at bounding box center [171, 90] width 57 height 20
select select "finished"
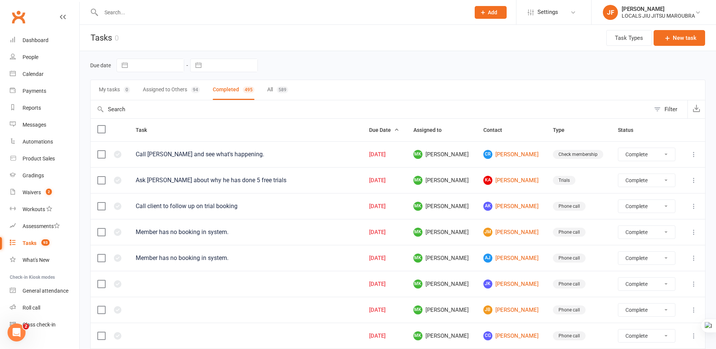
select select "finished"
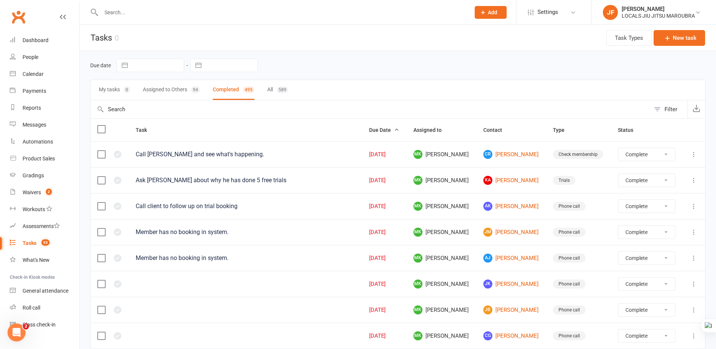
select select "finished"
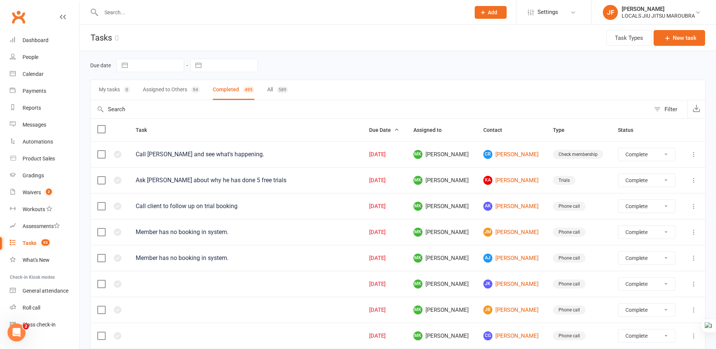
select select "finished"
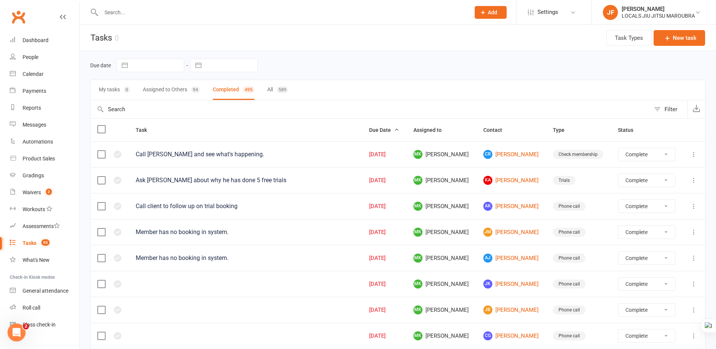
select select "finished"
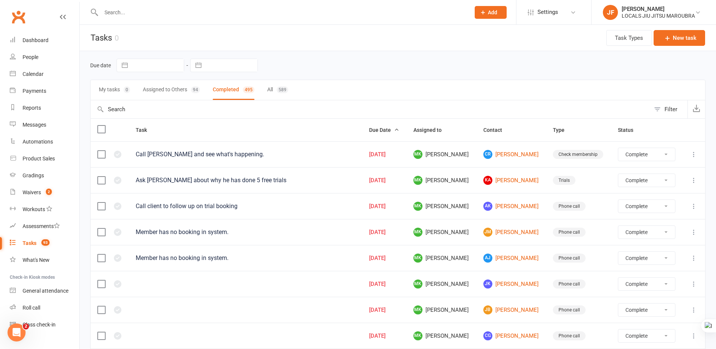
select select "finished"
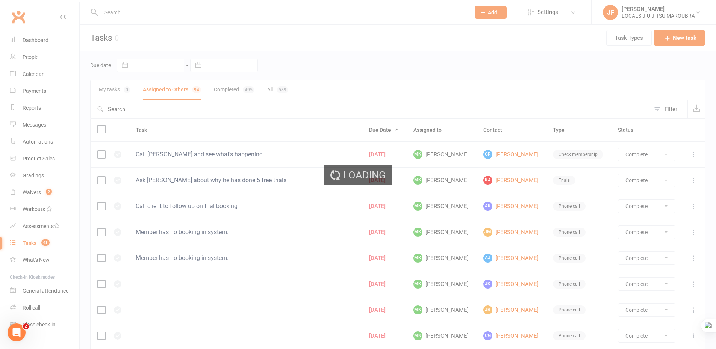
select select "started"
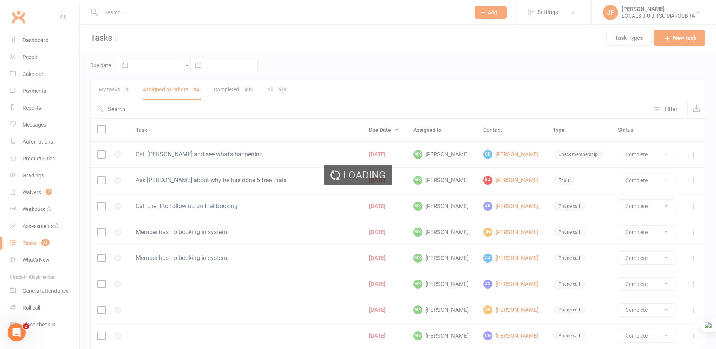
select select "started"
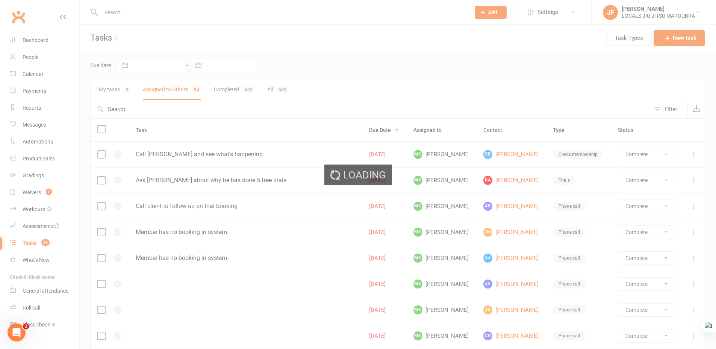
select select "started"
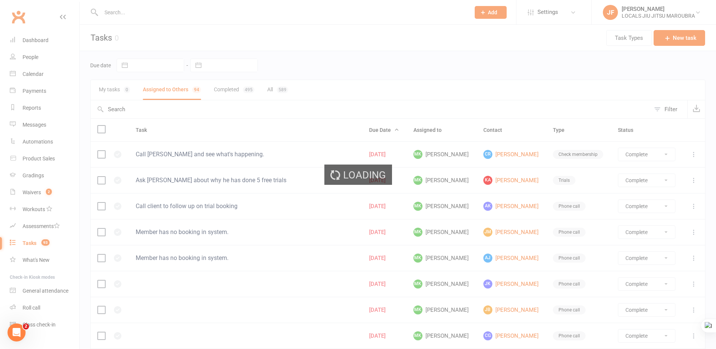
select select "started"
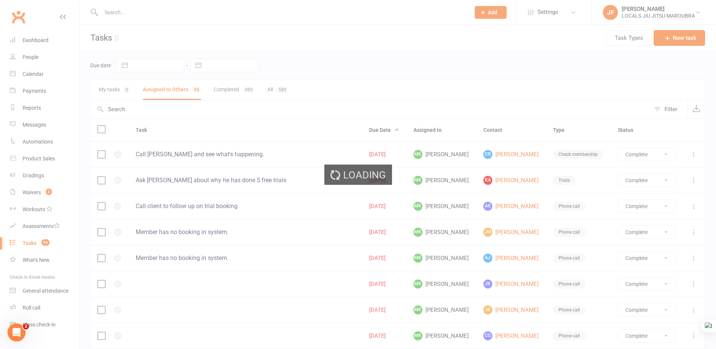
select select "started"
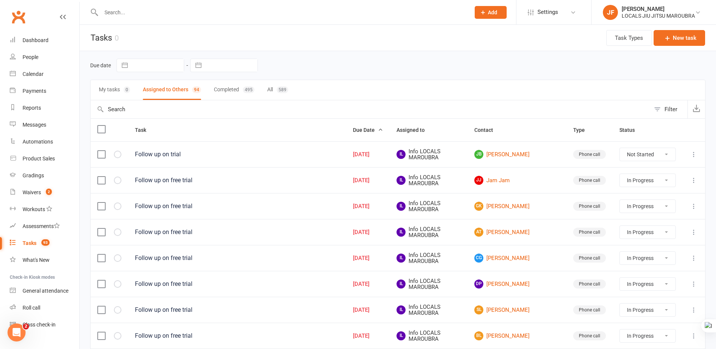
select select "started"
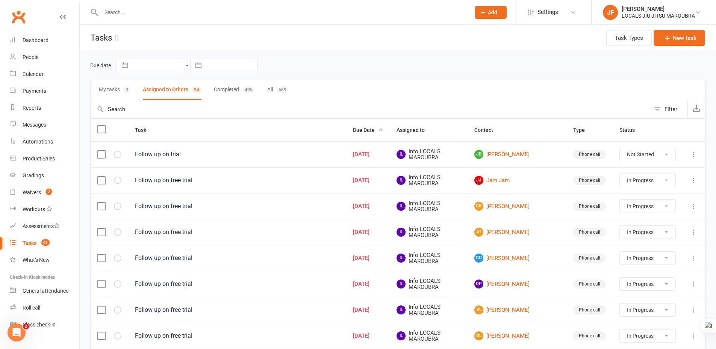
select select "started"
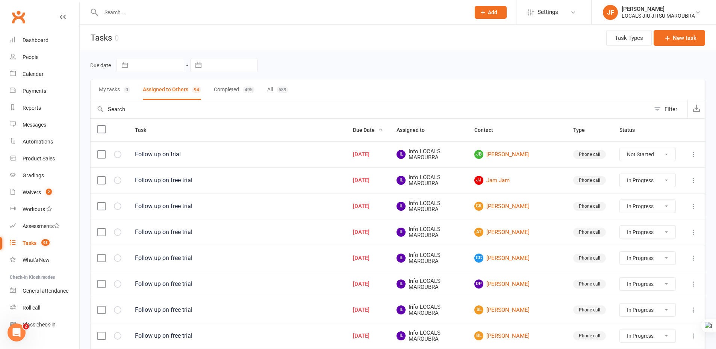
select select "started"
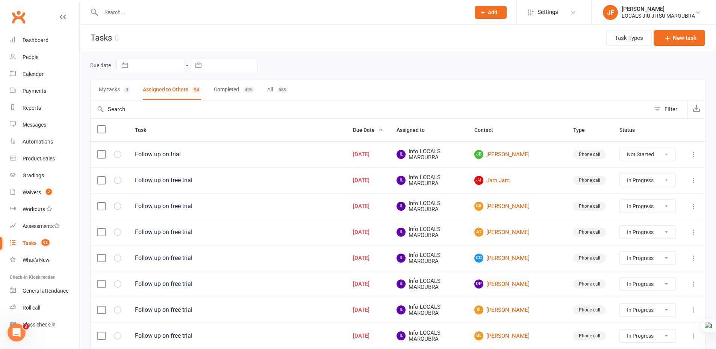
select select "started"
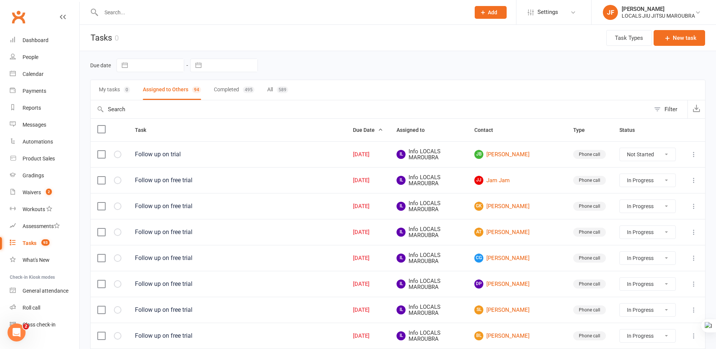
select select "started"
click at [114, 89] on button "My tasks 0" at bounding box center [114, 90] width 31 height 20
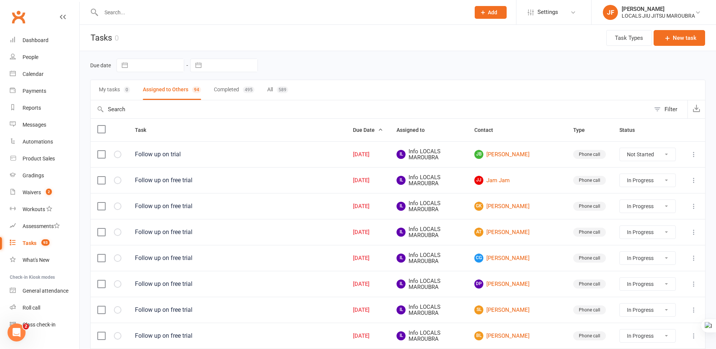
select select "started"
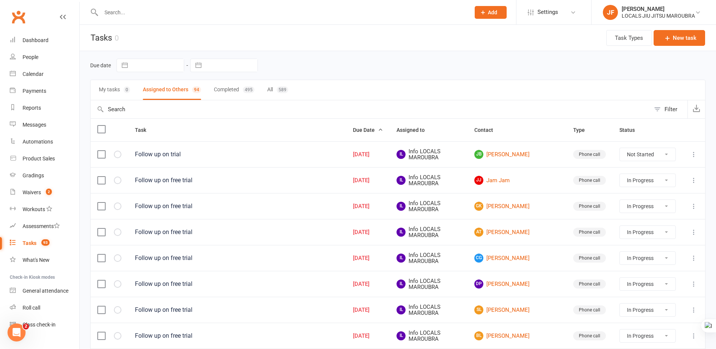
select select "started"
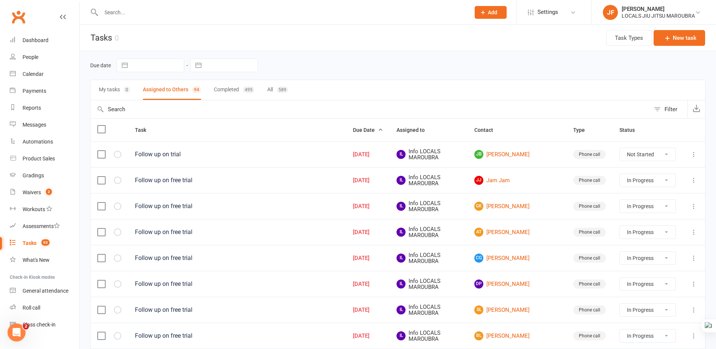
select select "started"
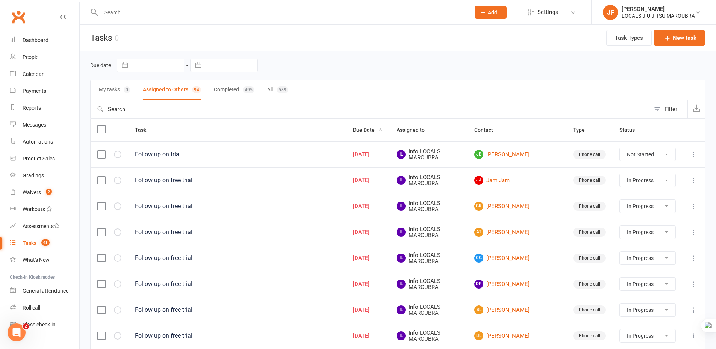
select select "started"
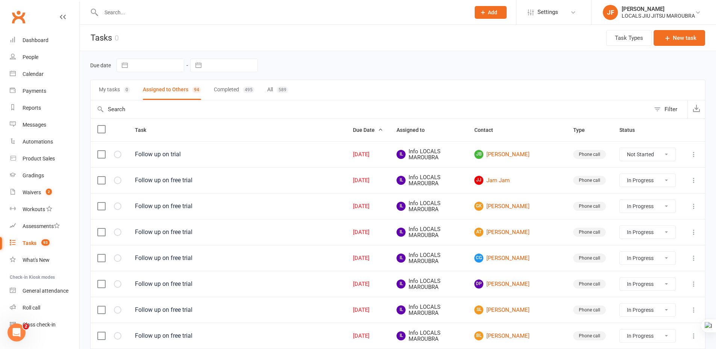
select select "started"
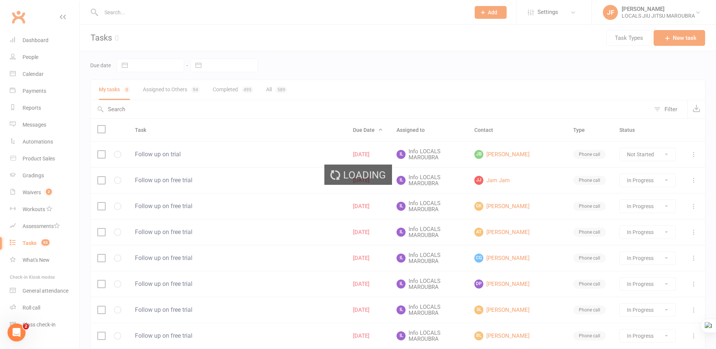
select select "started"
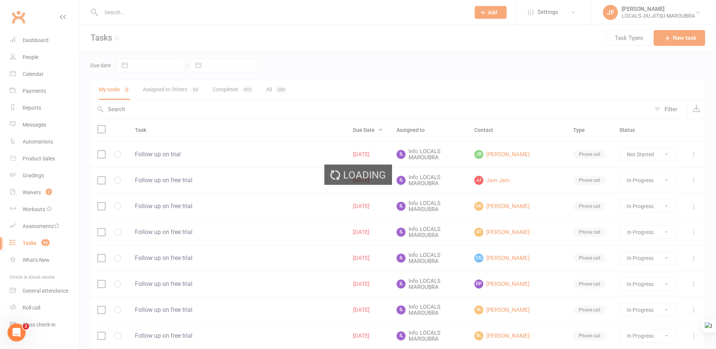
select select "started"
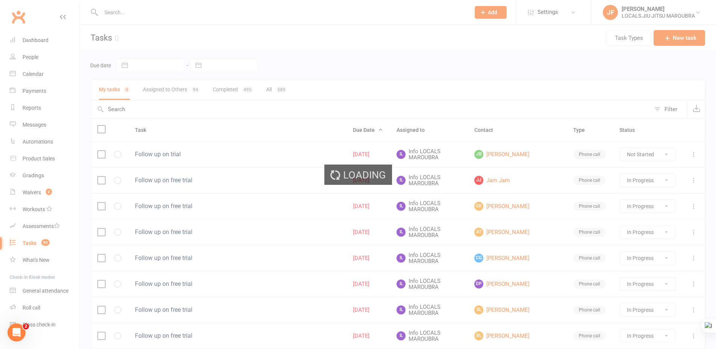
select select "started"
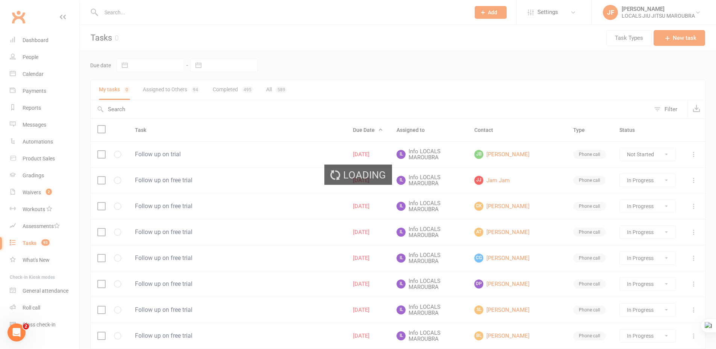
select select "started"
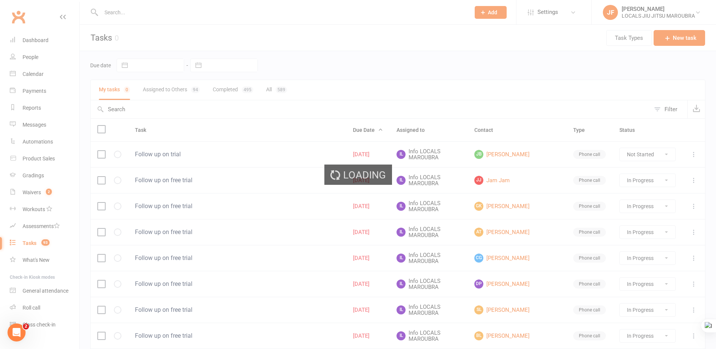
select select "started"
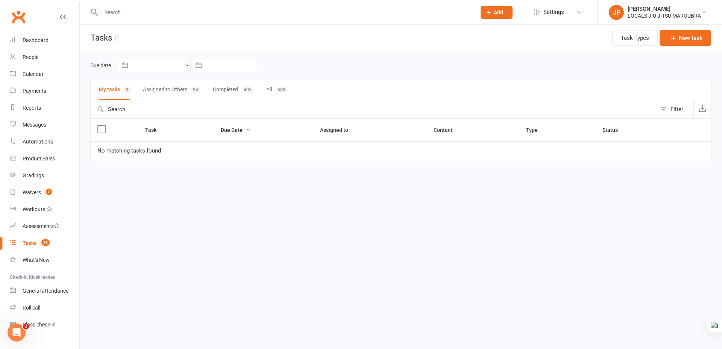
click at [356, 192] on html "Prospect Member Non-attending contact Class / event Appointment Grading event T…" at bounding box center [361, 96] width 722 height 192
click at [34, 74] on div "Calendar" at bounding box center [33, 74] width 21 height 6
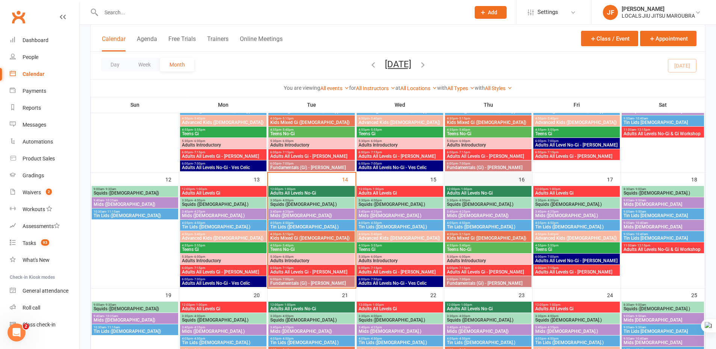
scroll to position [226, 0]
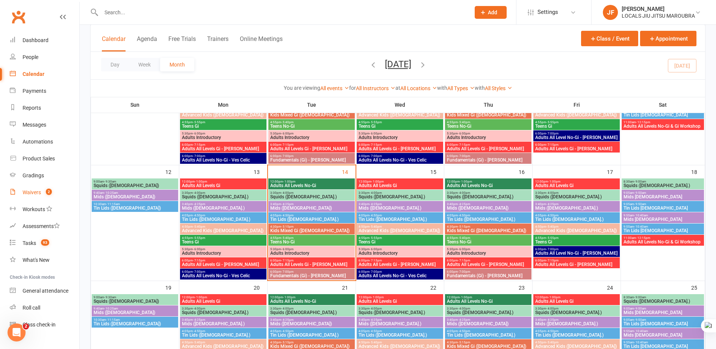
click at [35, 191] on div "Waivers" at bounding box center [32, 193] width 18 height 6
select select "100"
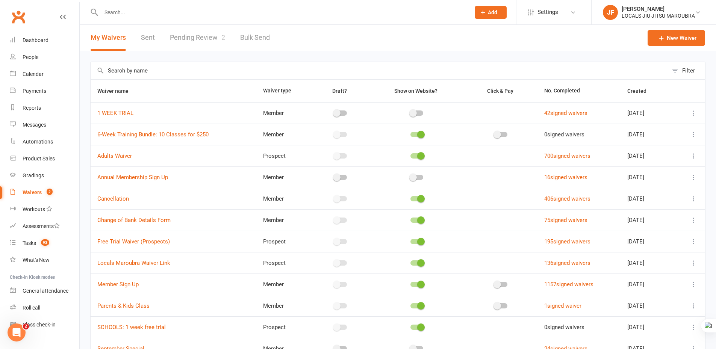
click at [190, 33] on link "Pending Review 2" at bounding box center [197, 38] width 55 height 26
select select "50"
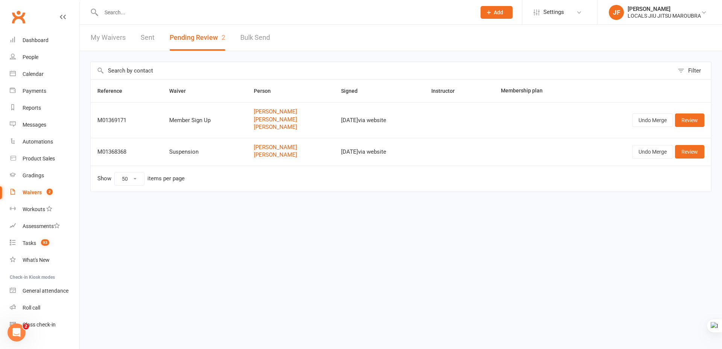
click at [312, 224] on html "Prospect Member Non-attending contact Class / event Appointment Grading event T…" at bounding box center [361, 112] width 722 height 224
click at [695, 121] on link "Review" at bounding box center [689, 121] width 29 height 14
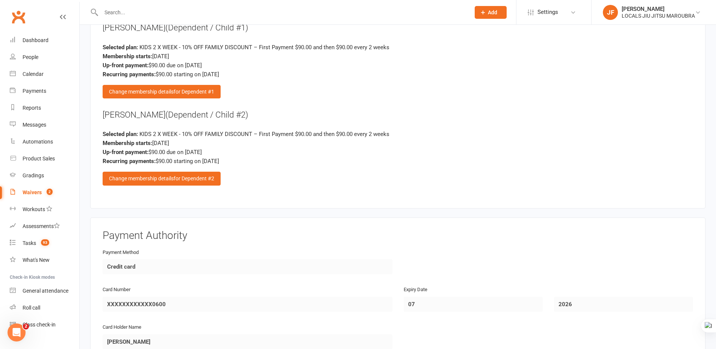
scroll to position [1303, 0]
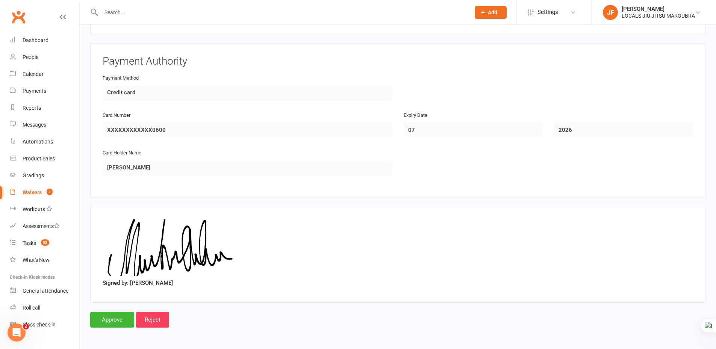
click at [307, 325] on div "Approve Reject" at bounding box center [398, 320] width 616 height 16
click at [109, 323] on input "Approve" at bounding box center [112, 320] width 44 height 16
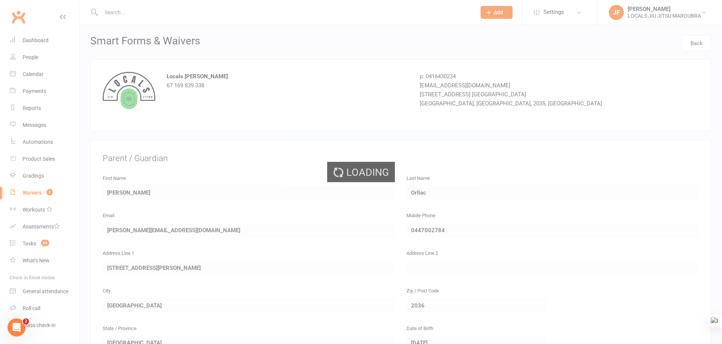
select select "50"
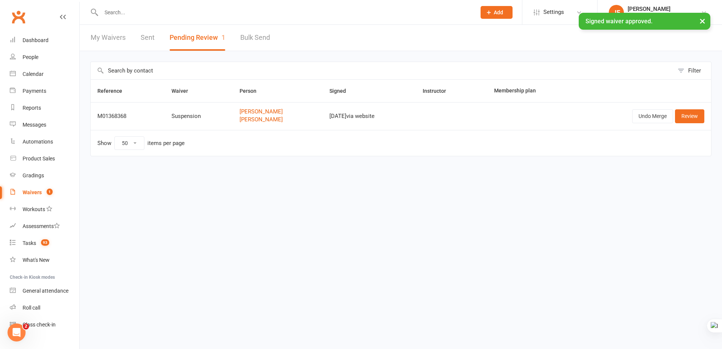
click at [344, 188] on html "Prospect Member Non-attending contact Class / event Appointment Grading event T…" at bounding box center [361, 94] width 722 height 188
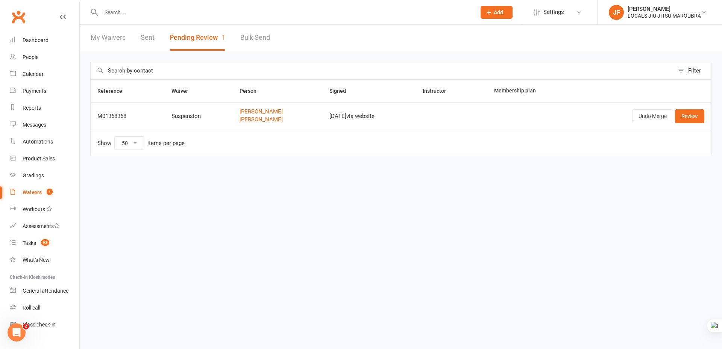
click at [235, 188] on html "Prospect Member Non-attending contact Class / event Appointment Grading event T…" at bounding box center [361, 94] width 722 height 188
click at [42, 194] on link "Waivers 1" at bounding box center [45, 192] width 70 height 17
select select "100"
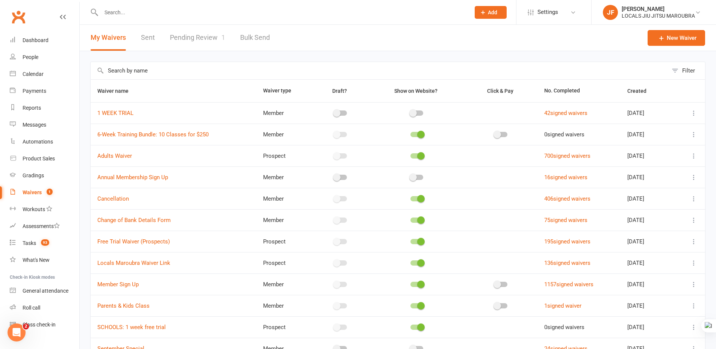
click at [179, 41] on link "Pending Review 1" at bounding box center [197, 38] width 55 height 26
select select "50"
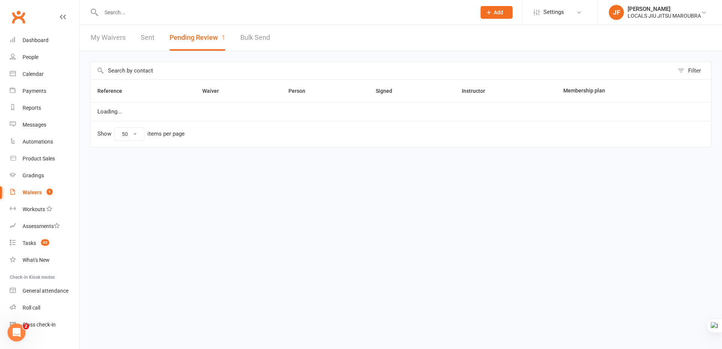
click at [102, 43] on link "My Waivers" at bounding box center [108, 38] width 35 height 26
select select "100"
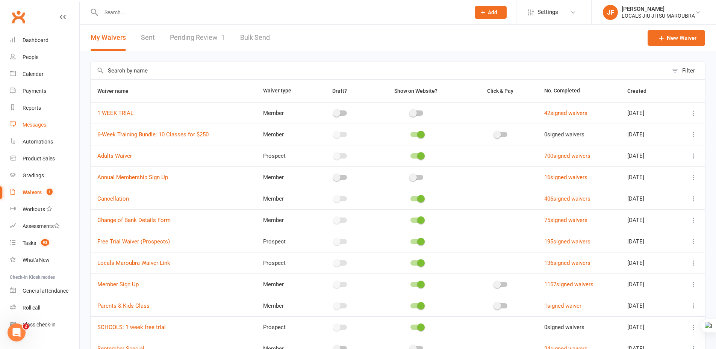
click at [37, 126] on div "Messages" at bounding box center [35, 125] width 24 height 6
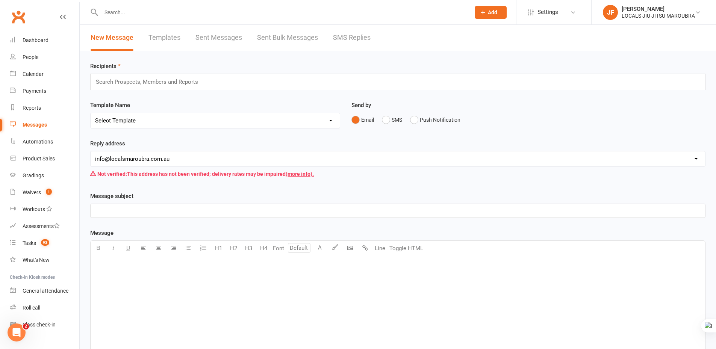
click at [352, 38] on link "SMS Replies" at bounding box center [352, 38] width 38 height 26
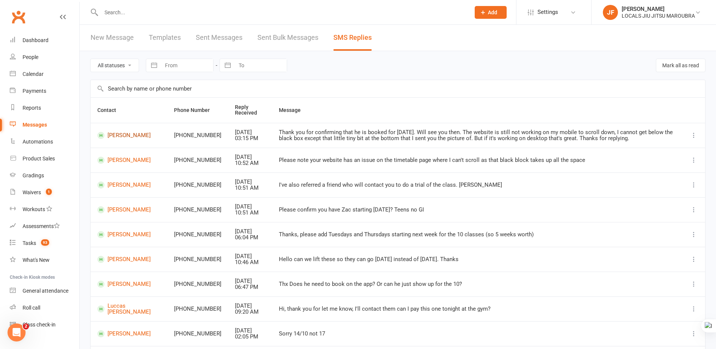
click at [112, 135] on link "Zachary Bernstein" at bounding box center [128, 135] width 63 height 7
click at [30, 194] on div "Waivers" at bounding box center [32, 193] width 18 height 6
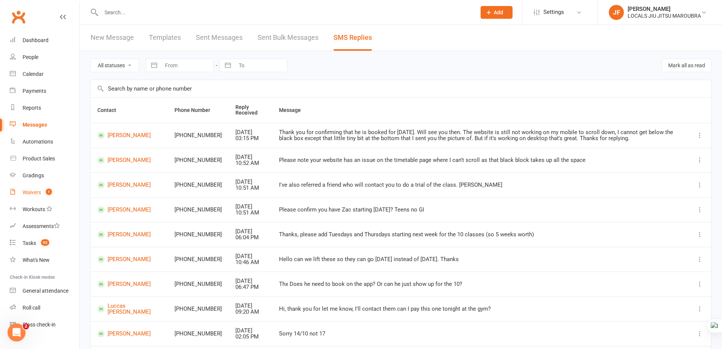
select select "100"
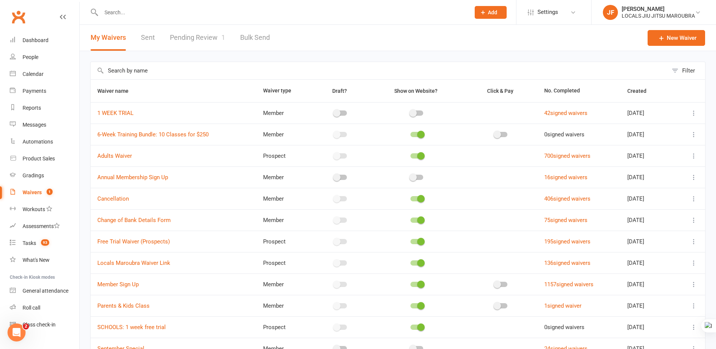
click at [207, 37] on link "Pending Review 1" at bounding box center [197, 38] width 55 height 26
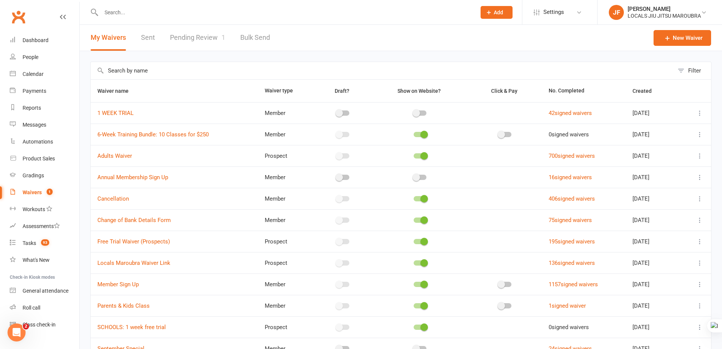
select select "50"
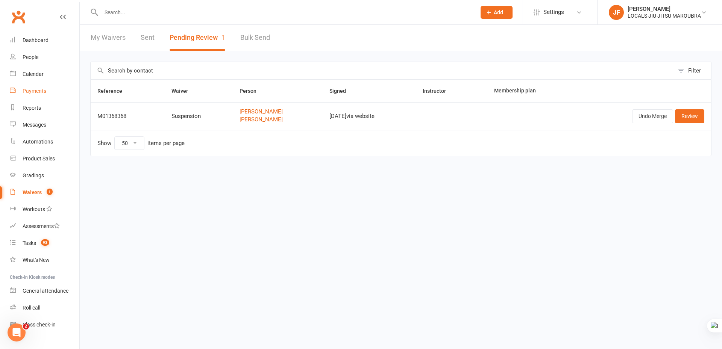
click at [42, 86] on link "Payments" at bounding box center [45, 91] width 70 height 17
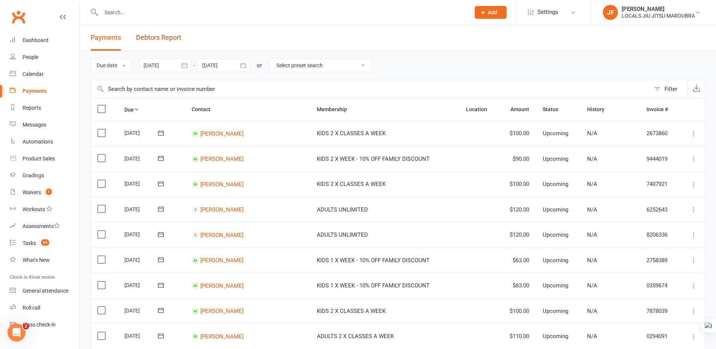
drag, startPoint x: 164, startPoint y: 37, endPoint x: 173, endPoint y: 38, distance: 8.7
click at [164, 37] on link "Debtors Report" at bounding box center [158, 38] width 45 height 26
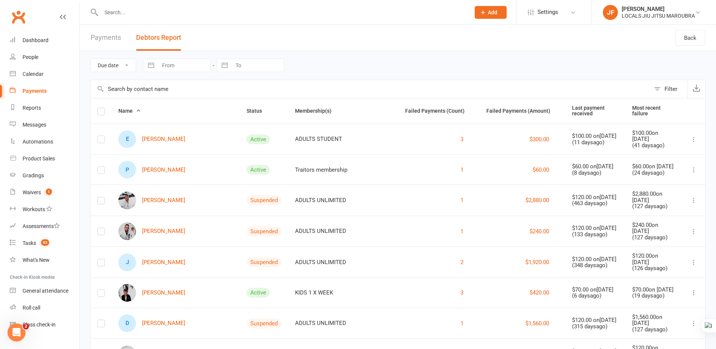
click at [373, 68] on div "Due date Date failed Navigate forward to interact with the calendar and select …" at bounding box center [398, 65] width 616 height 29
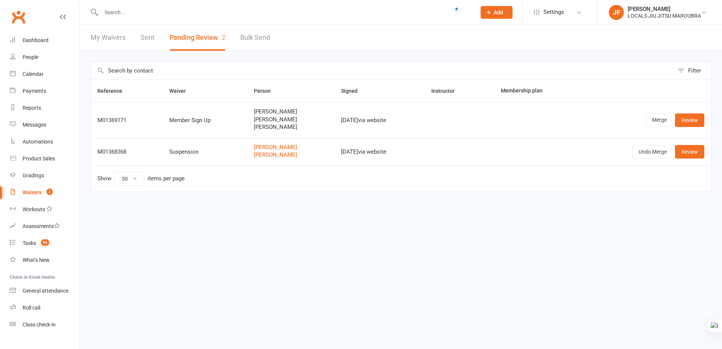
select select "50"
click at [260, 14] on input "text" at bounding box center [285, 12] width 372 height 11
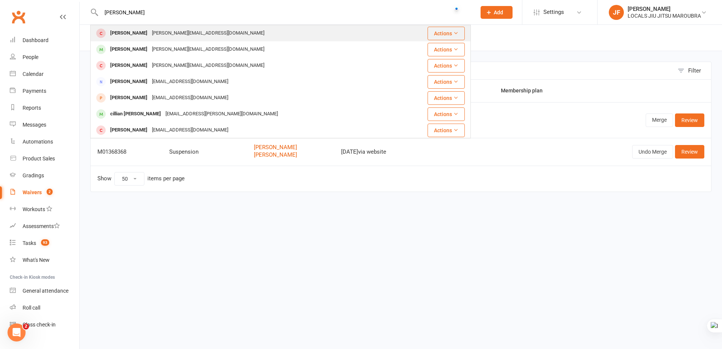
type input "Camille Orliac"
click at [256, 30] on div "Camille Orliac martin.orliac@gmail.com" at bounding box center [245, 33] width 309 height 15
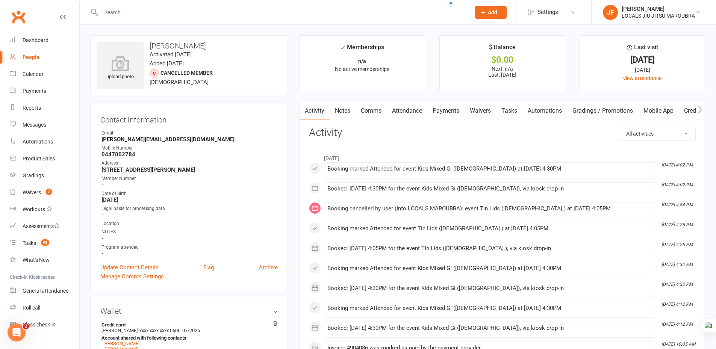
click at [232, 9] on input "text" at bounding box center [282, 12] width 366 height 11
paste input "Alice Orliac"
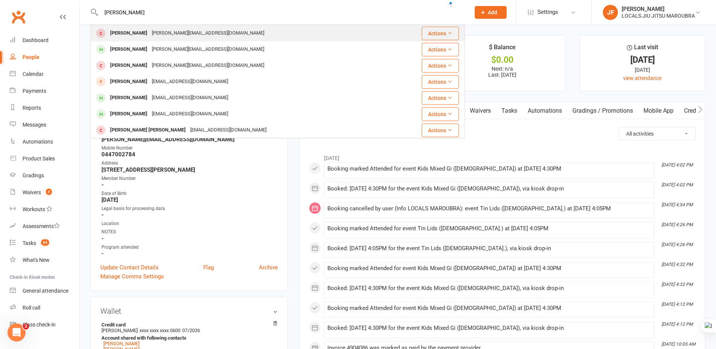
type input "Alice Orliac"
click at [228, 35] on div "Alice Orliac martin.orliac@gmail.com" at bounding box center [246, 33] width 311 height 15
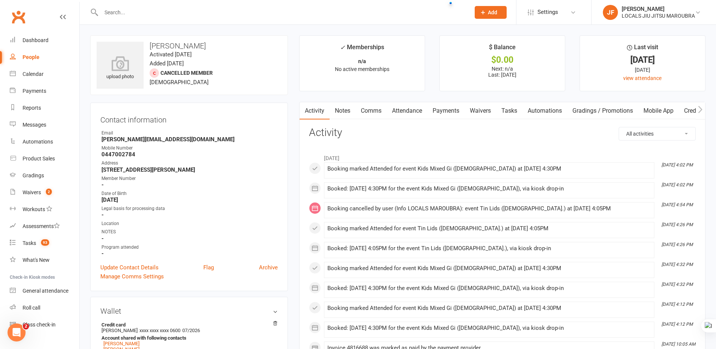
click at [229, 13] on input "text" at bounding box center [282, 12] width 366 height 11
paste input "Martin Orliac"
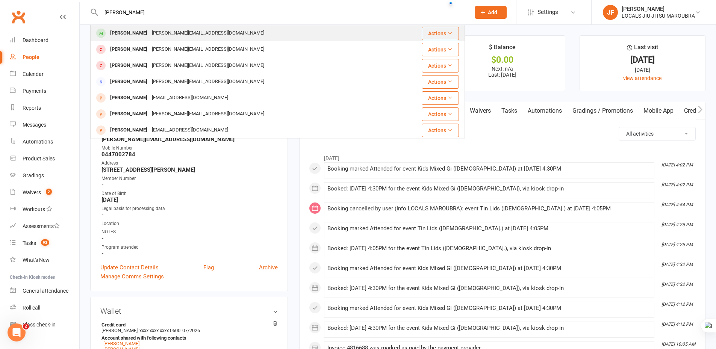
type input "Martin Orliac"
click at [224, 30] on div "Martin Orliac martin.orliac@gmail.com" at bounding box center [250, 33] width 319 height 15
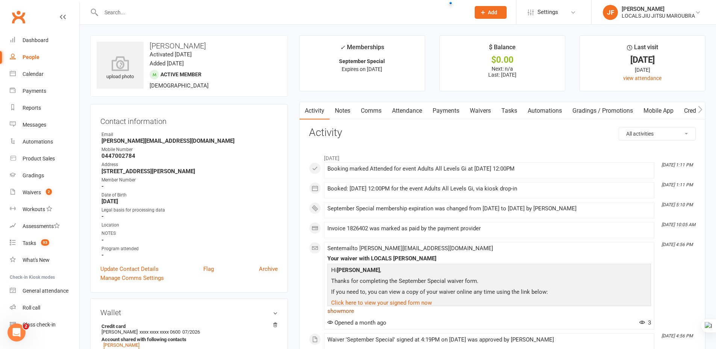
click at [341, 313] on link "show more" at bounding box center [490, 311] width 324 height 11
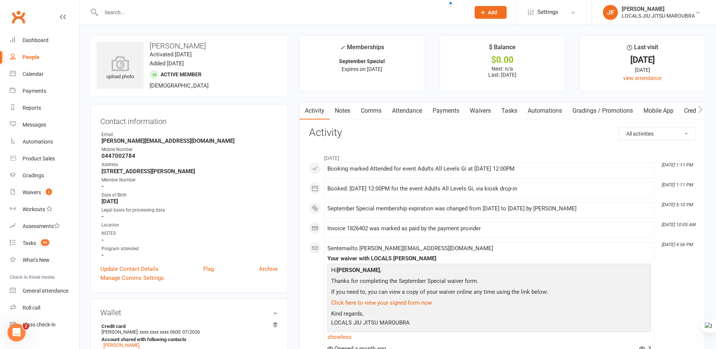
click at [408, 109] on link "Attendance" at bounding box center [407, 110] width 41 height 17
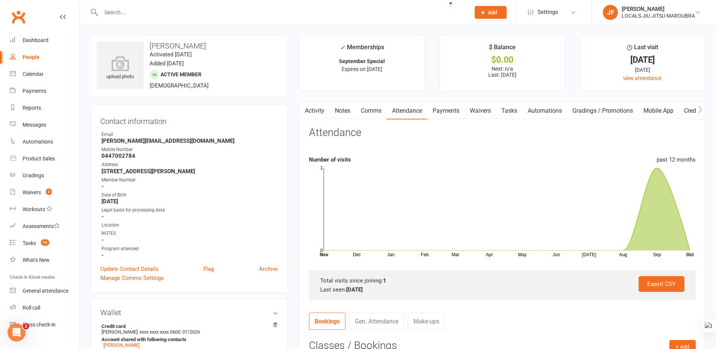
click at [447, 111] on link "Payments" at bounding box center [446, 110] width 37 height 17
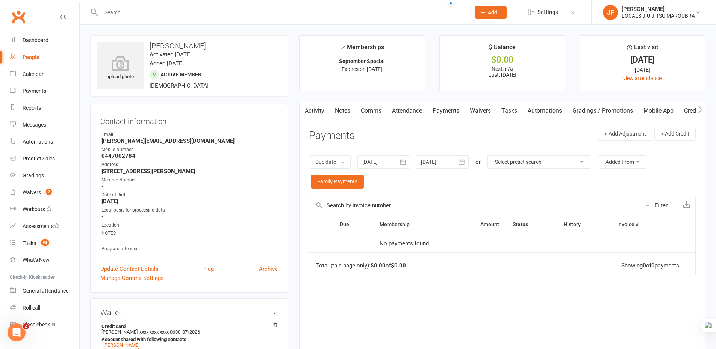
click at [419, 111] on link "Attendance" at bounding box center [407, 110] width 41 height 17
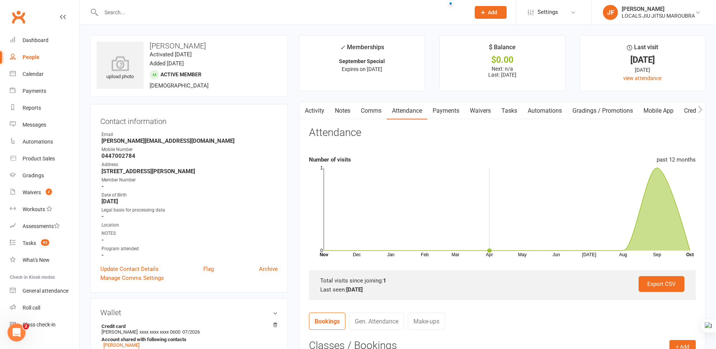
scroll to position [188, 0]
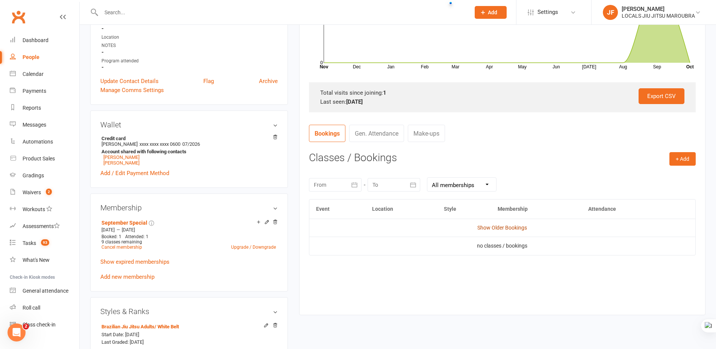
click at [502, 227] on link "Show Older Bookings" at bounding box center [503, 228] width 50 height 6
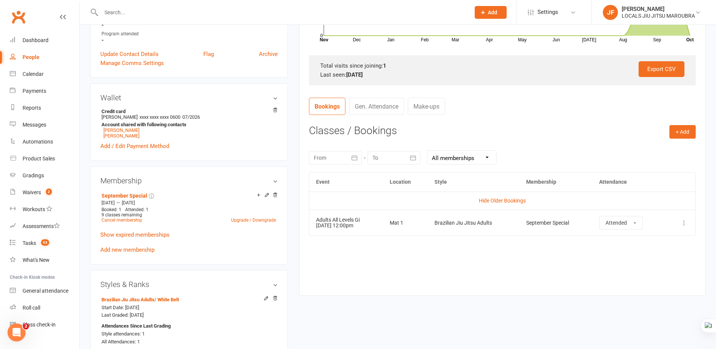
scroll to position [226, 0]
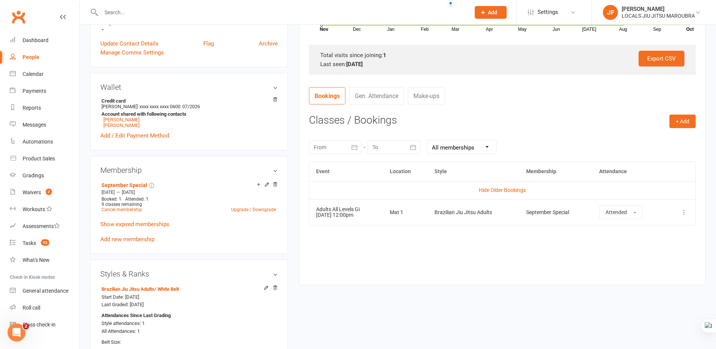
click at [461, 248] on div "Event Location Style Membership Attendance Hide Older Bookings Adults All Level…" at bounding box center [502, 218] width 387 height 112
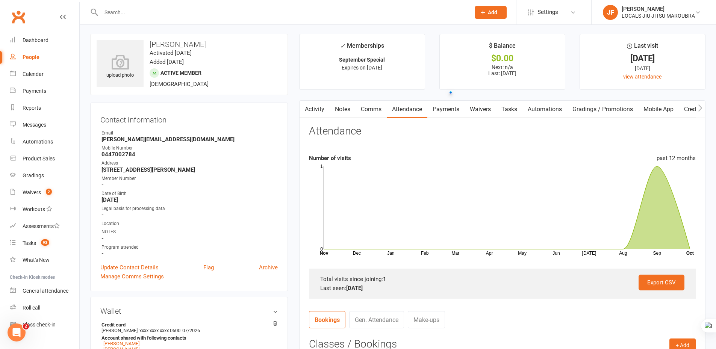
scroll to position [0, 0]
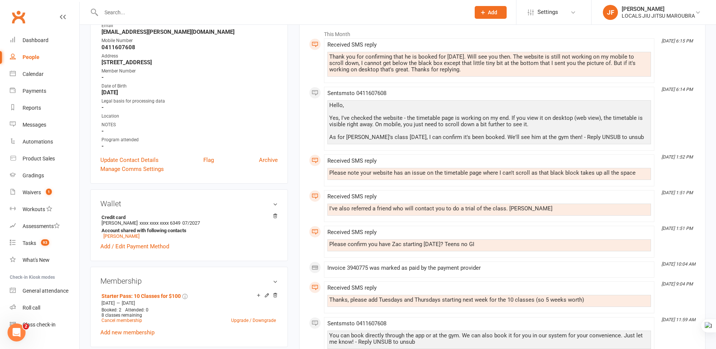
scroll to position [113, 0]
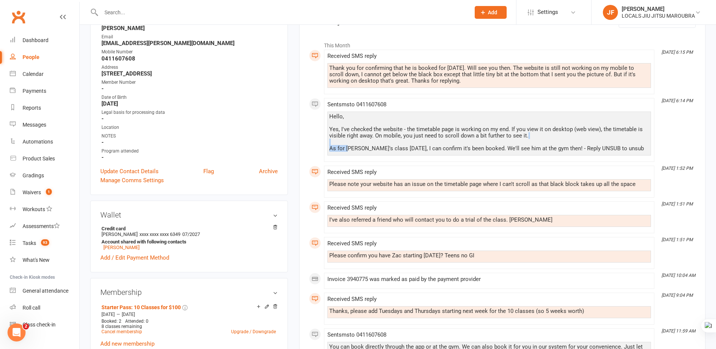
drag, startPoint x: 347, startPoint y: 147, endPoint x: 430, endPoint y: 144, distance: 82.4
click at [430, 144] on div "Hello, Yes, I've checked the website - the timetable page is working on my end.…" at bounding box center [489, 133] width 320 height 38
click at [399, 148] on div "Hello, Yes, I've checked the website - the timetable page is working on my end.…" at bounding box center [489, 133] width 320 height 38
drag, startPoint x: 419, startPoint y: 144, endPoint x: 480, endPoint y: 152, distance: 61.5
click at [480, 152] on div "Hello, Yes, I've checked the website - the timetable page is working on my end.…" at bounding box center [490, 134] width 324 height 44
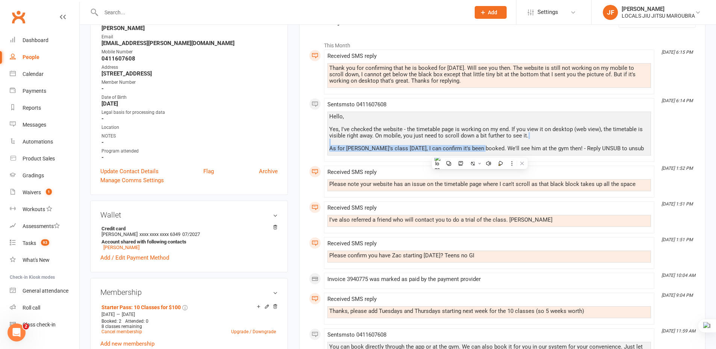
click at [496, 145] on div "Hello, Yes, I've checked the website - the timetable page is working on my end.…" at bounding box center [489, 133] width 320 height 38
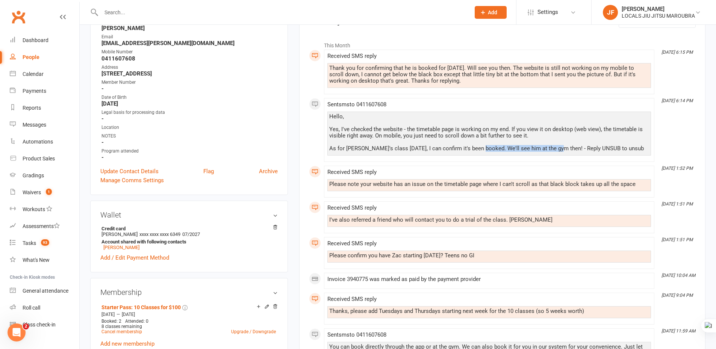
drag, startPoint x: 480, startPoint y: 147, endPoint x: 555, endPoint y: 146, distance: 74.5
click at [555, 146] on div "Hello, Yes, I've checked the website - the timetable page is working on my end.…" at bounding box center [489, 133] width 320 height 38
click at [381, 88] on div "Received SMS reply Thank you for confirming that he is booked for tomorrow. Wil…" at bounding box center [490, 72] width 324 height 38
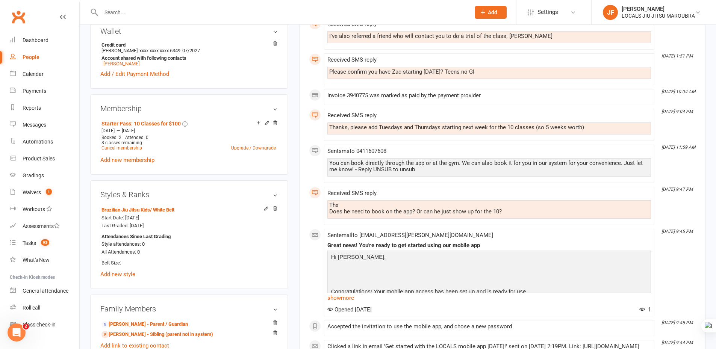
scroll to position [301, 0]
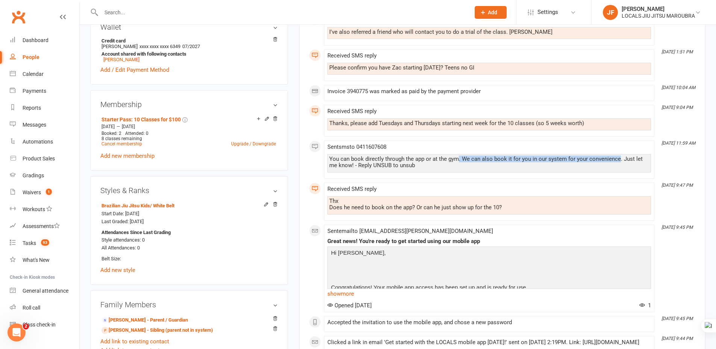
drag, startPoint x: 457, startPoint y: 157, endPoint x: 617, endPoint y: 158, distance: 160.2
click at [618, 158] on div "You can book directly through the app or at the gym. We can also book it for yo…" at bounding box center [489, 162] width 320 height 13
click at [351, 170] on div "You can book directly through the app or at the gym. We can also book it for yo…" at bounding box center [490, 163] width 324 height 18
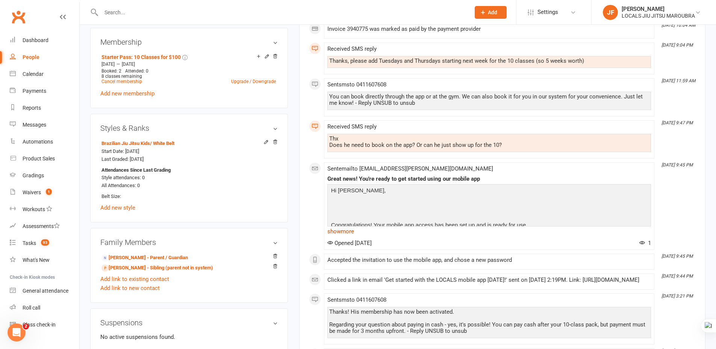
scroll to position [376, 0]
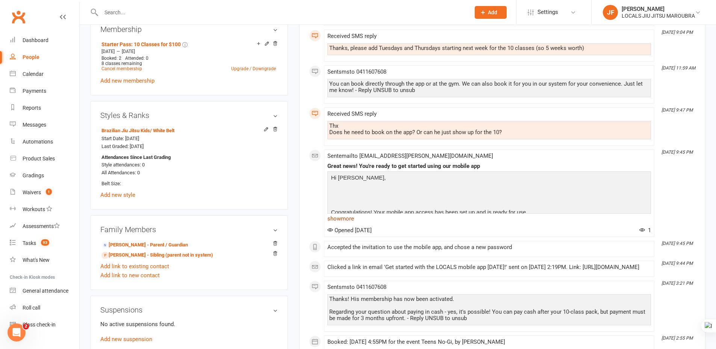
click at [345, 220] on link "show more" at bounding box center [490, 219] width 324 height 11
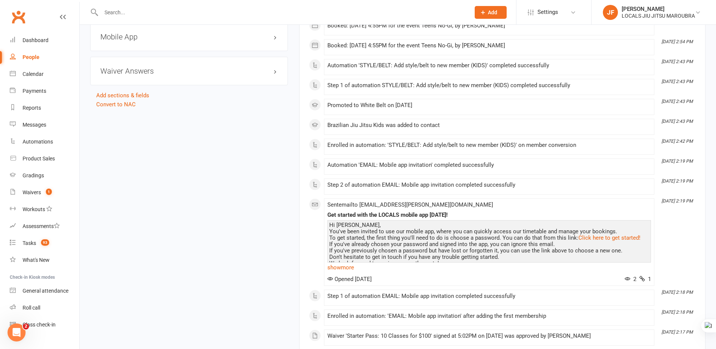
scroll to position [902, 0]
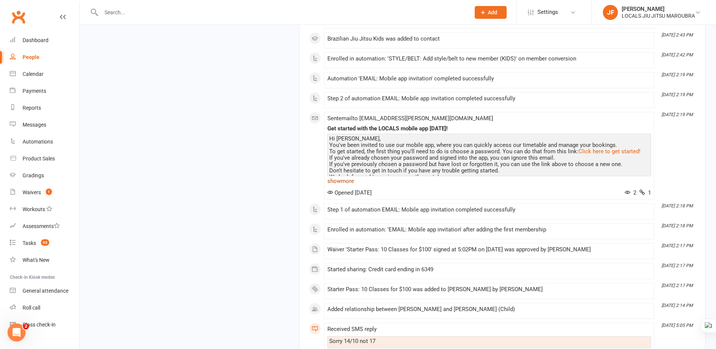
click at [338, 187] on link "show more" at bounding box center [490, 181] width 324 height 11
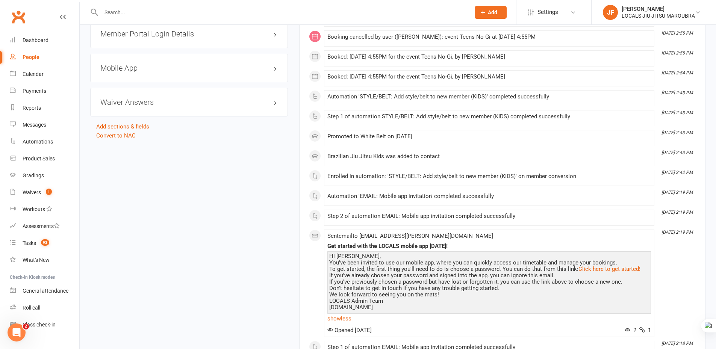
scroll to position [752, 0]
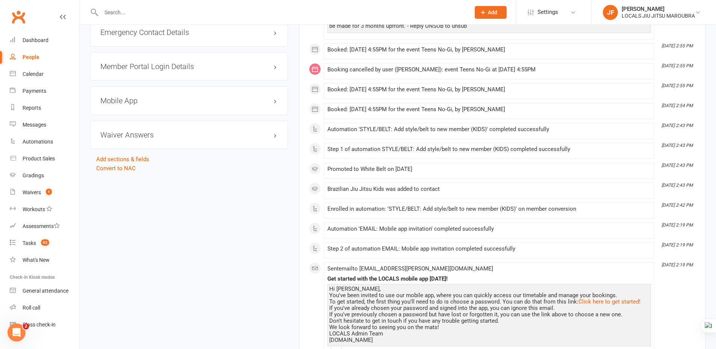
click at [267, 253] on div "upload photo Zachary Bernstein Activated 8 October, 2025 Added 8 September, 202…" at bounding box center [398, 313] width 627 height 2061
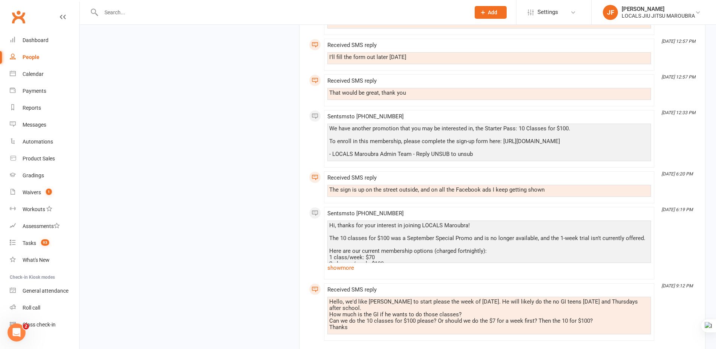
scroll to position [1316, 0]
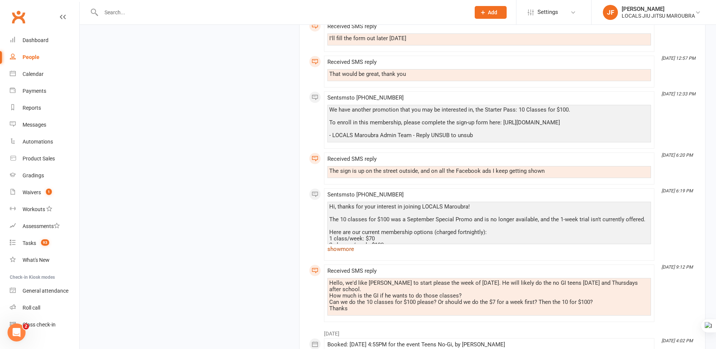
click at [349, 254] on link "show more" at bounding box center [490, 249] width 324 height 11
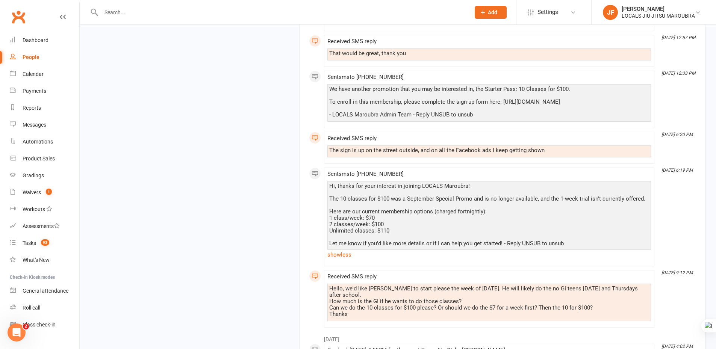
scroll to position [1354, 0]
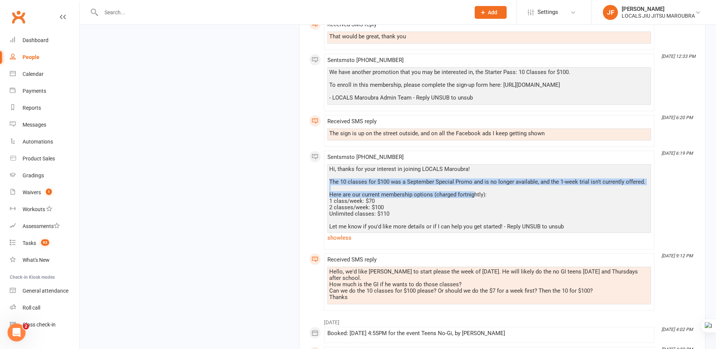
drag, startPoint x: 329, startPoint y: 189, endPoint x: 474, endPoint y: 200, distance: 146.0
click at [474, 200] on div "Hi, thanks for your interest in joining LOCALS Maroubra! The 10 classes for $10…" at bounding box center [490, 203] width 324 height 79
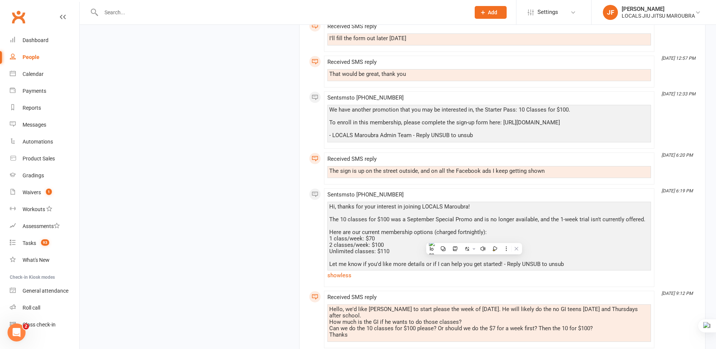
click at [387, 117] on div "We have another promotion that you may be interested in, the Starter Pass: 10 C…" at bounding box center [489, 123] width 320 height 32
drag, startPoint x: 379, startPoint y: 116, endPoint x: 429, endPoint y: 113, distance: 49.8
click at [429, 113] on div "We have another promotion that you may be interested in, the Starter Pass: 10 C…" at bounding box center [489, 123] width 320 height 32
click at [296, 151] on main "✓ Memberships Starter Pass: 10 Classes for $100 Expires on 18th November, 2025 …" at bounding box center [503, 199] width 418 height 2960
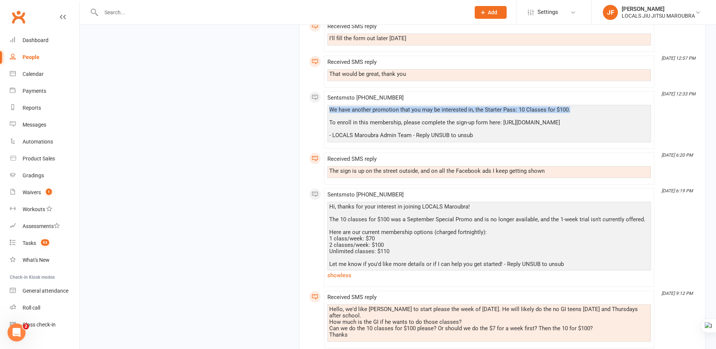
drag, startPoint x: 330, startPoint y: 117, endPoint x: 584, endPoint y: 120, distance: 254.6
click at [584, 120] on div "We have another promotion that you may be interested in, the Starter Pass: 10 C…" at bounding box center [489, 123] width 320 height 32
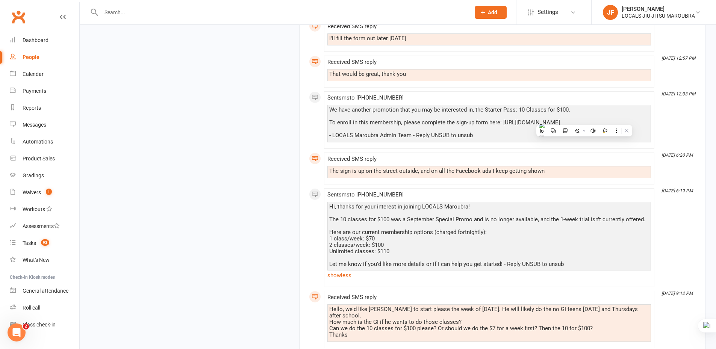
click at [244, 231] on div "upload photo Zachary Bernstein Activated 8 October, 2025 Added 8 September, 202…" at bounding box center [398, 204] width 627 height 2970
click at [308, 143] on div "Activity Notes Comms Attendance Payments Waivers Tasks Automations Gradings / P…" at bounding box center [502, 228] width 406 height 2885
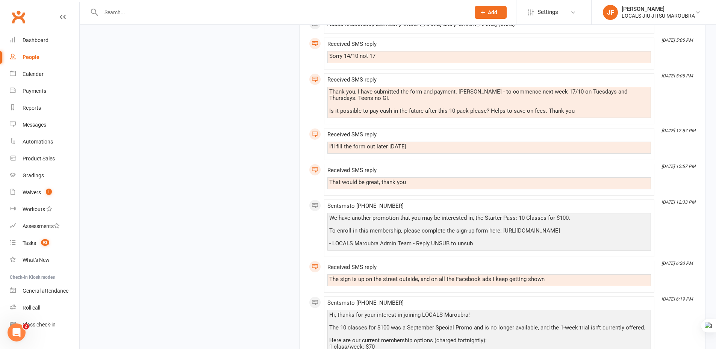
scroll to position [1203, 0]
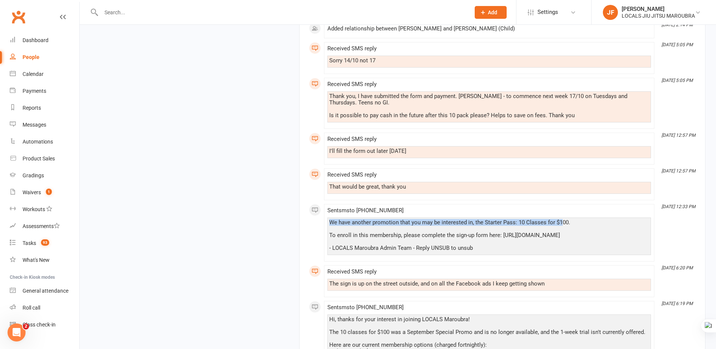
drag, startPoint x: 331, startPoint y: 230, endPoint x: 560, endPoint y: 226, distance: 229.4
click at [560, 226] on div "We have another promotion that you may be interested in, the Starter Pass: 10 C…" at bounding box center [489, 236] width 320 height 32
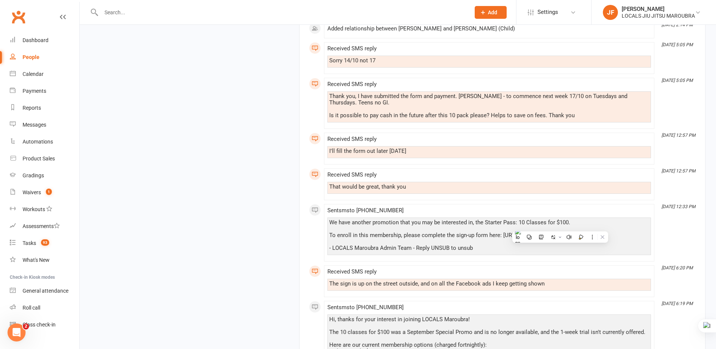
click at [424, 246] on div "We have another promotion that you may be interested in, the Starter Pass: 10 C…" at bounding box center [489, 236] width 320 height 32
click at [355, 233] on div "We have another promotion that you may be interested in, the Starter Pass: 10 C…" at bounding box center [489, 236] width 320 height 32
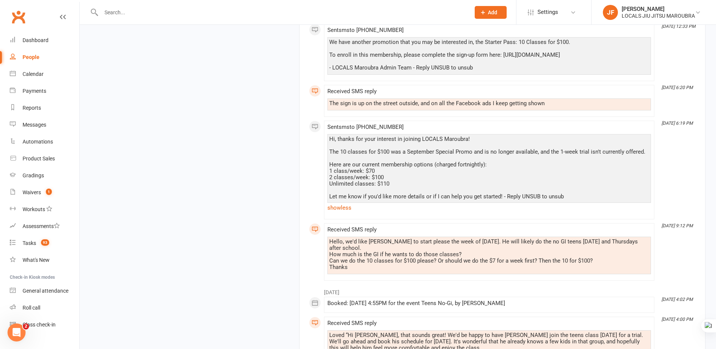
scroll to position [1504, 0]
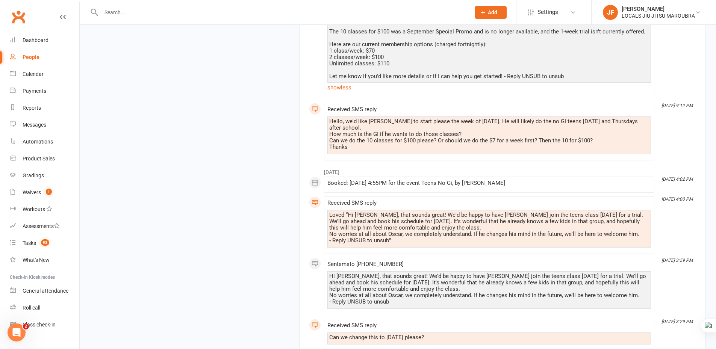
click at [206, 224] on div "upload photo Zachary Bernstein Activated 8 October, 2025 Added 8 September, 202…" at bounding box center [398, 16] width 627 height 2970
click at [147, 14] on input "text" at bounding box center [282, 12] width 366 height 11
paste input "Adelina Mendes"
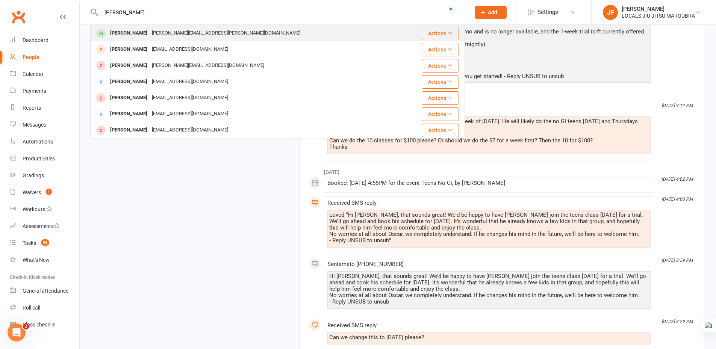
type input "Adelina Mendes"
click at [171, 38] on div "adelina.s.mendes@gmail.com" at bounding box center [226, 33] width 153 height 11
